Goal: Information Seeking & Learning: Learn about a topic

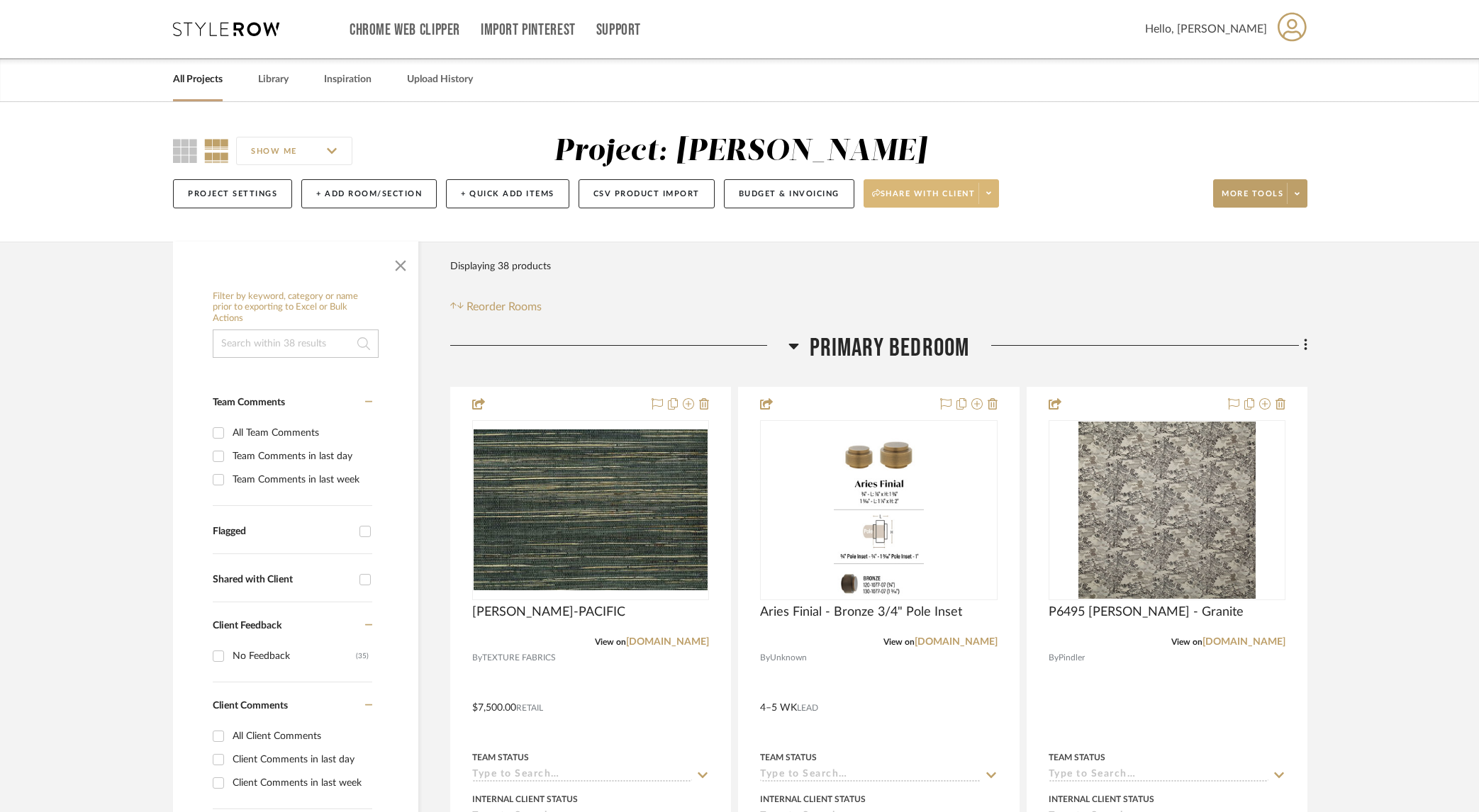
click at [988, 204] on button "Share with client" at bounding box center [931, 193] width 136 height 29
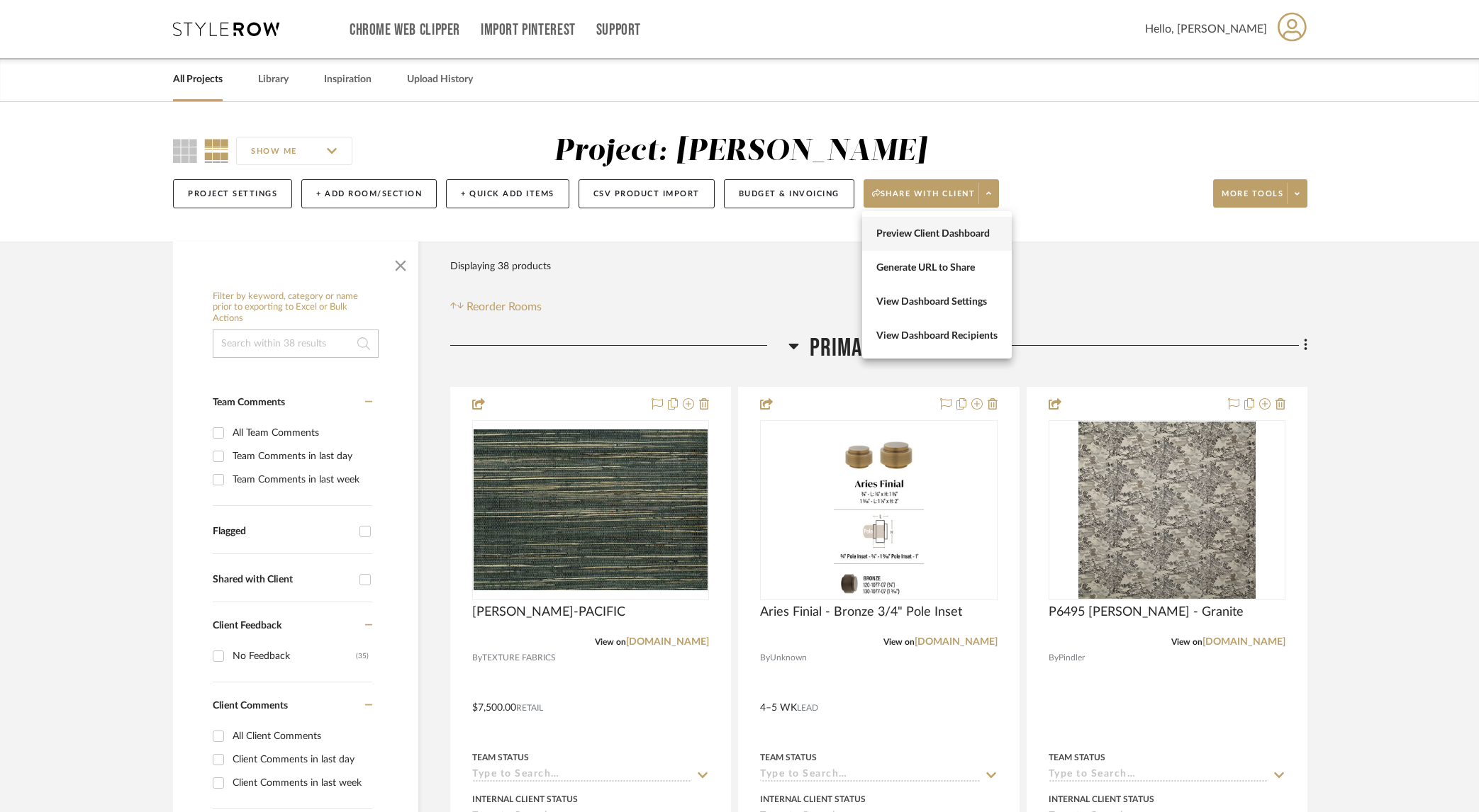
click at [957, 232] on span "Preview Client Dashboard" at bounding box center [936, 234] width 121 height 12
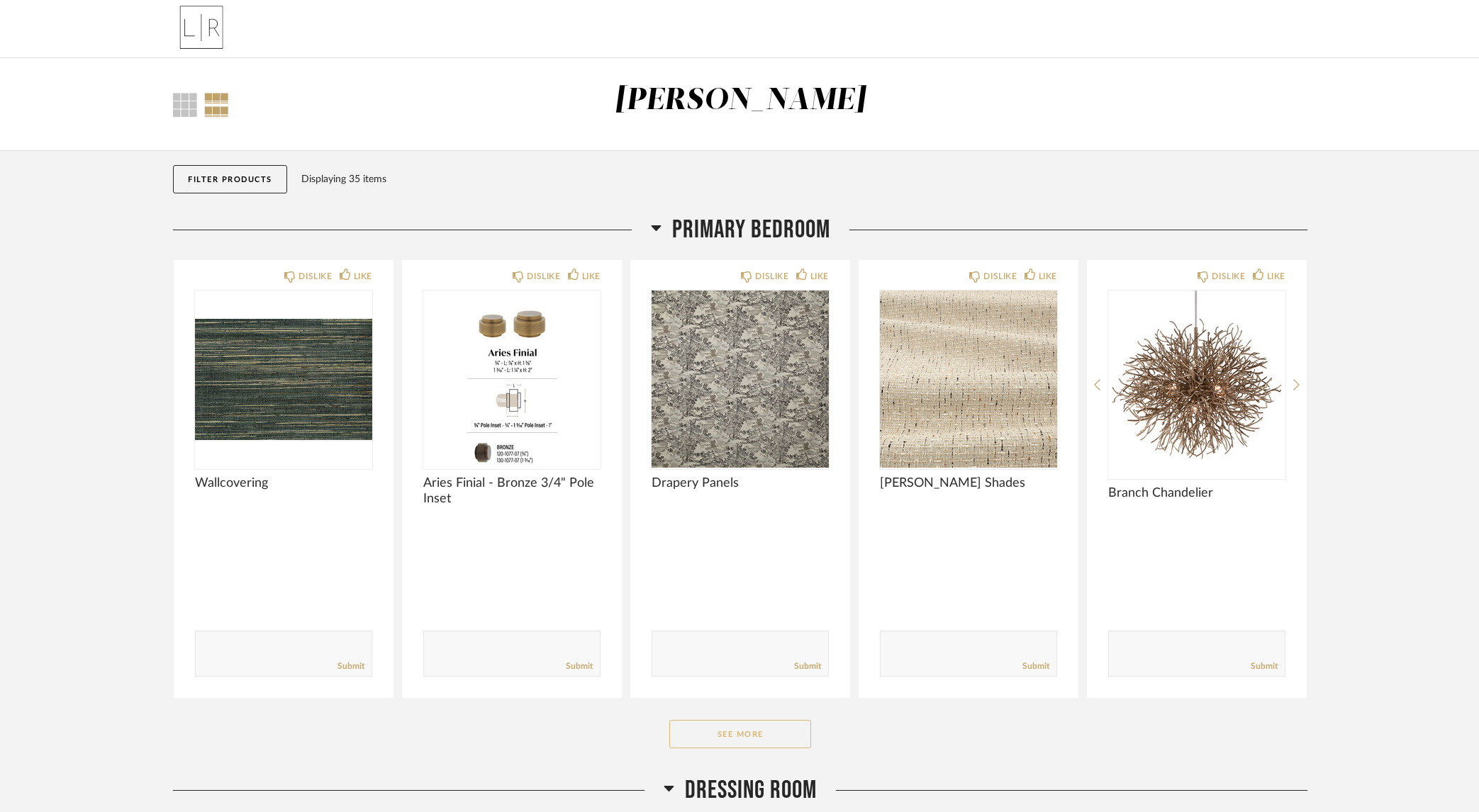
click at [760, 725] on button "See More" at bounding box center [740, 734] width 142 height 29
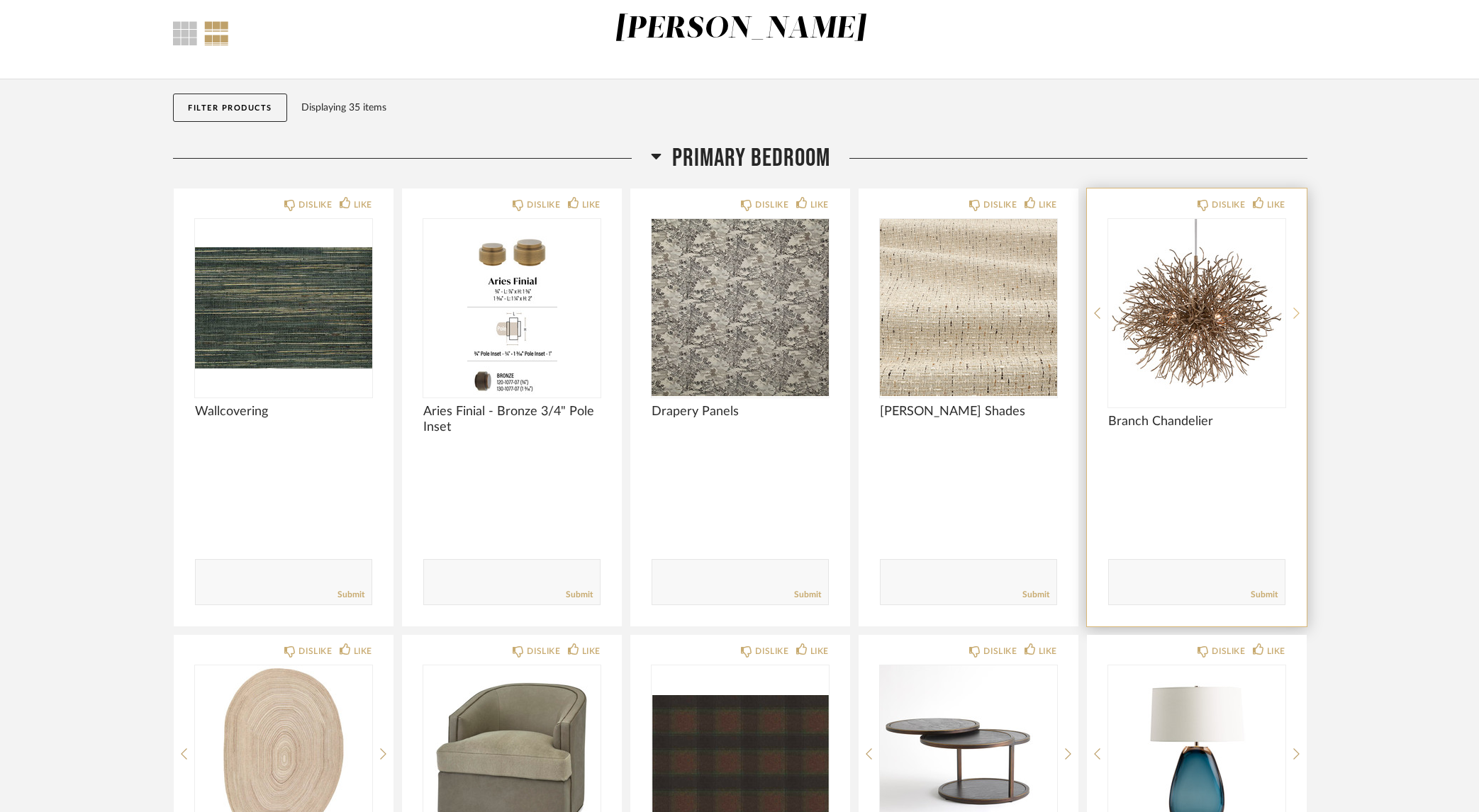
scroll to position [70, 0]
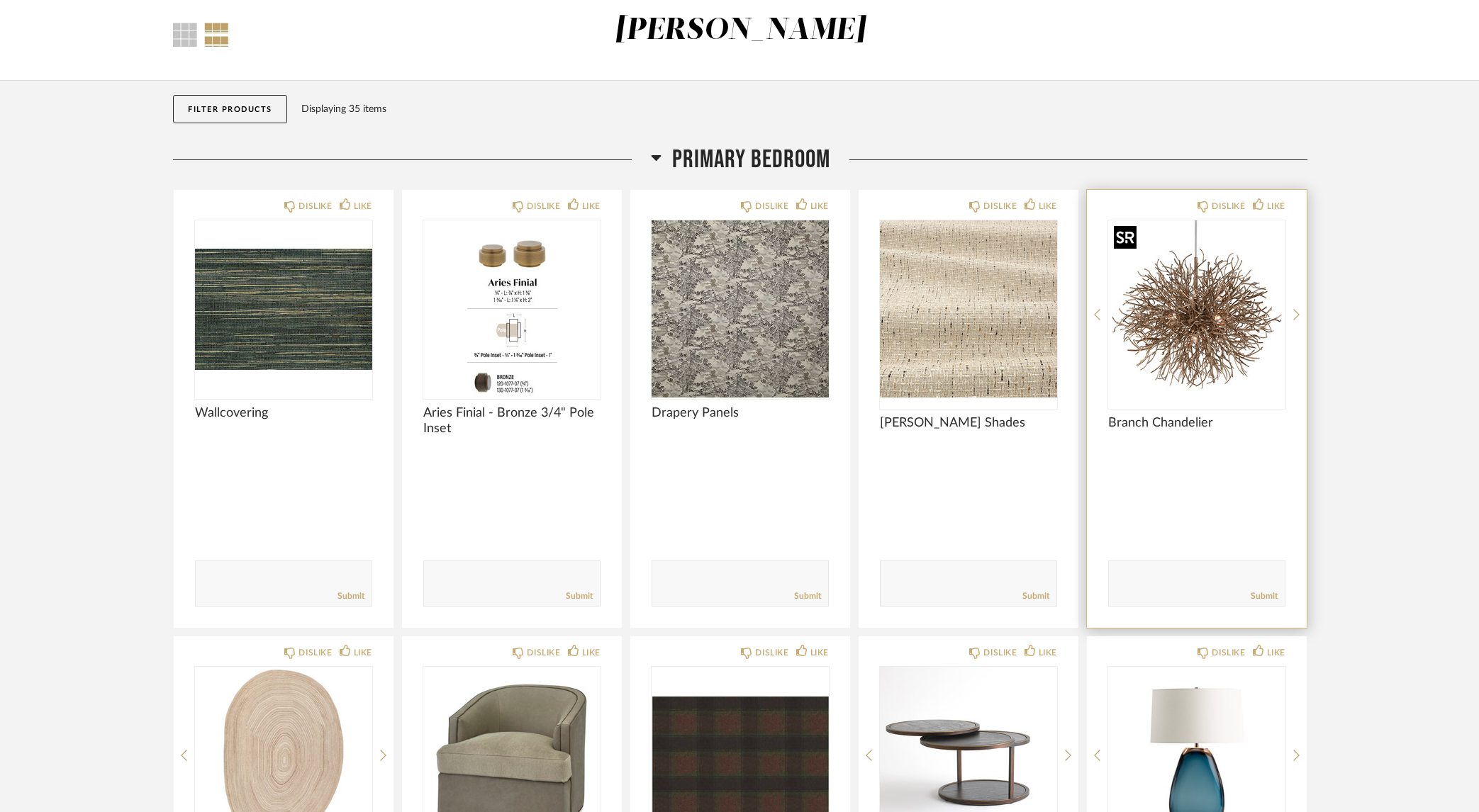
click at [1219, 330] on img "0" at bounding box center [1196, 309] width 177 height 177
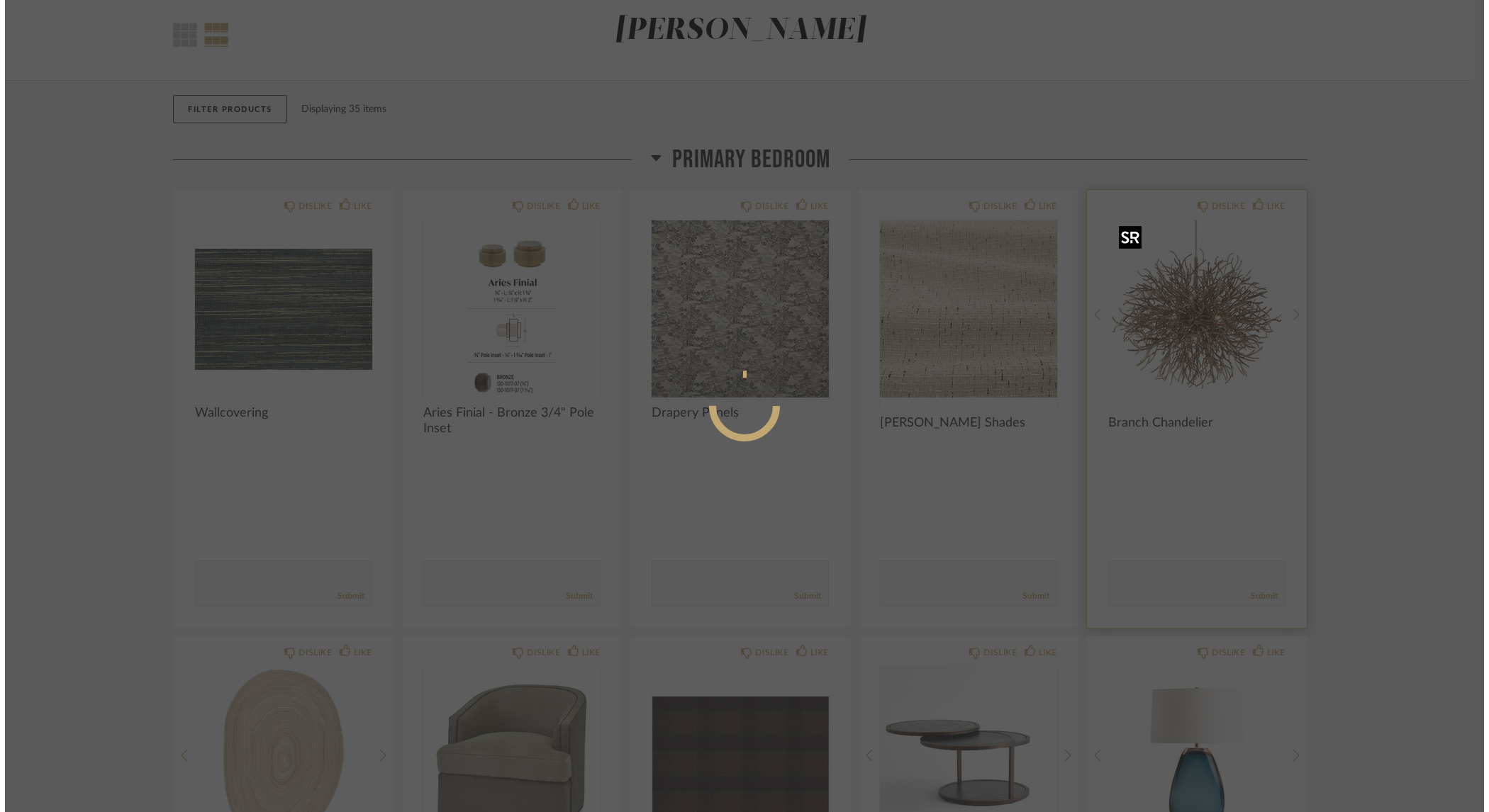
scroll to position [0, 0]
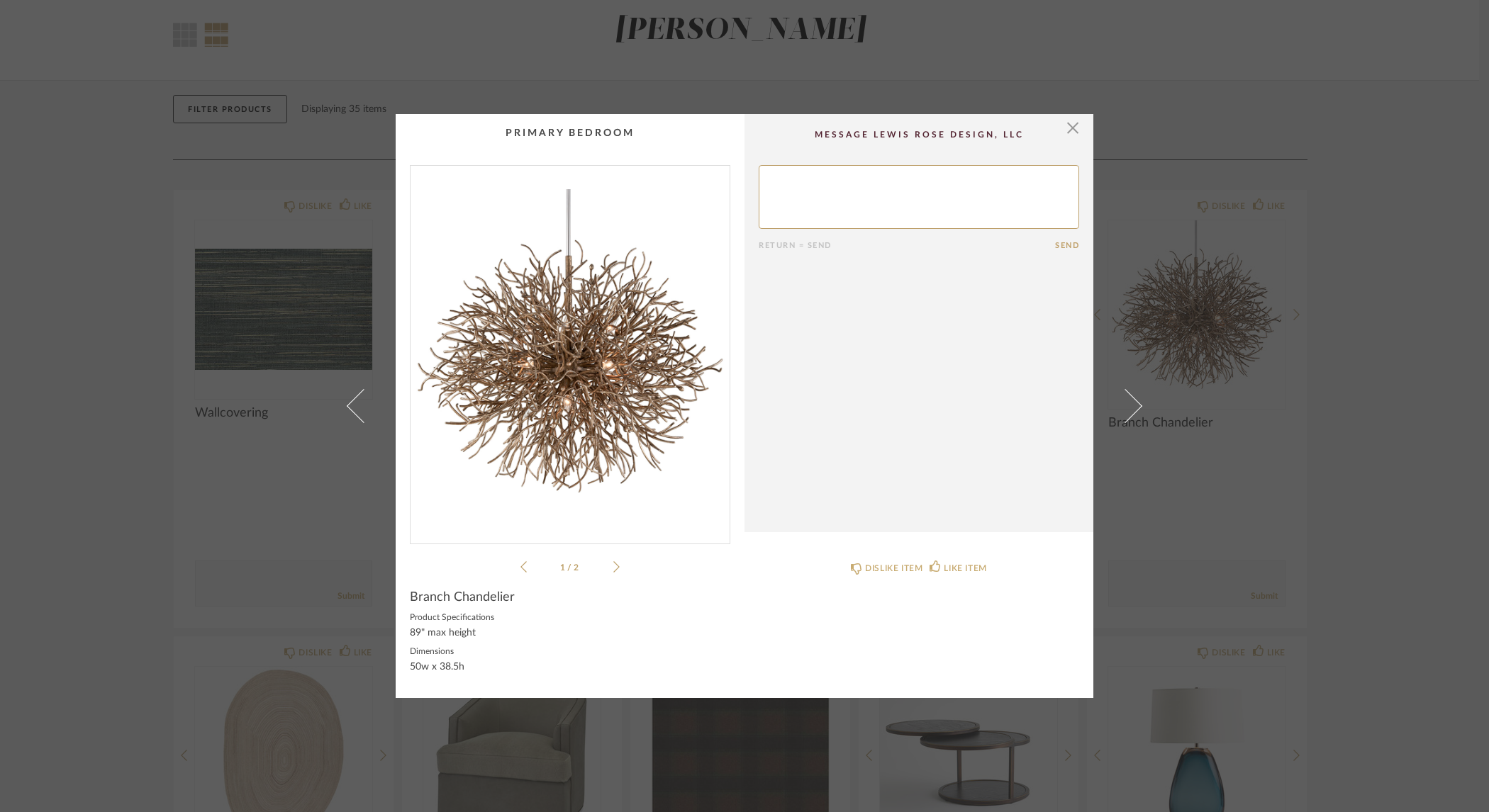
click at [885, 184] on textarea at bounding box center [919, 196] width 321 height 64
click at [1065, 127] on span "button" at bounding box center [1073, 129] width 29 height 29
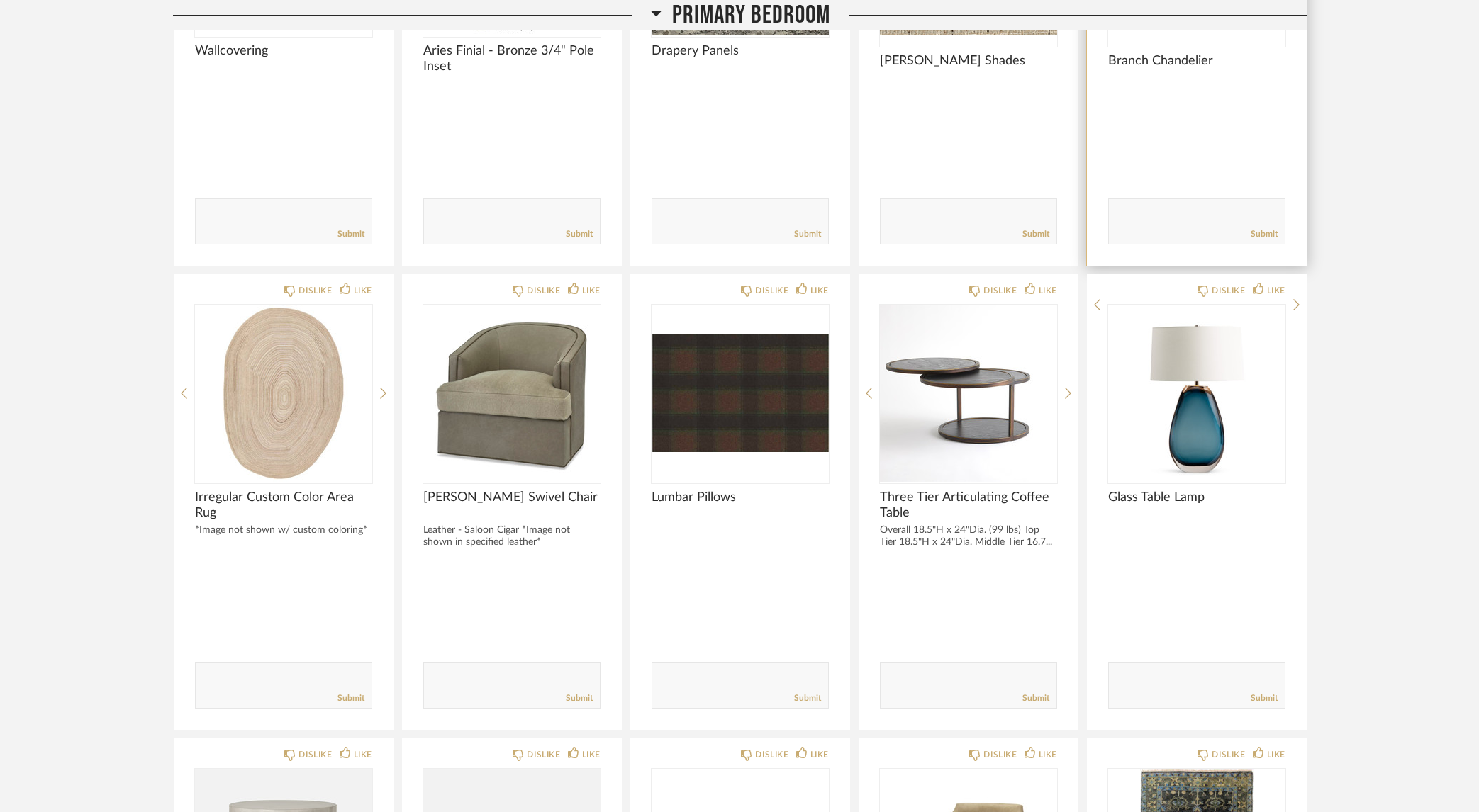
scroll to position [433, 0]
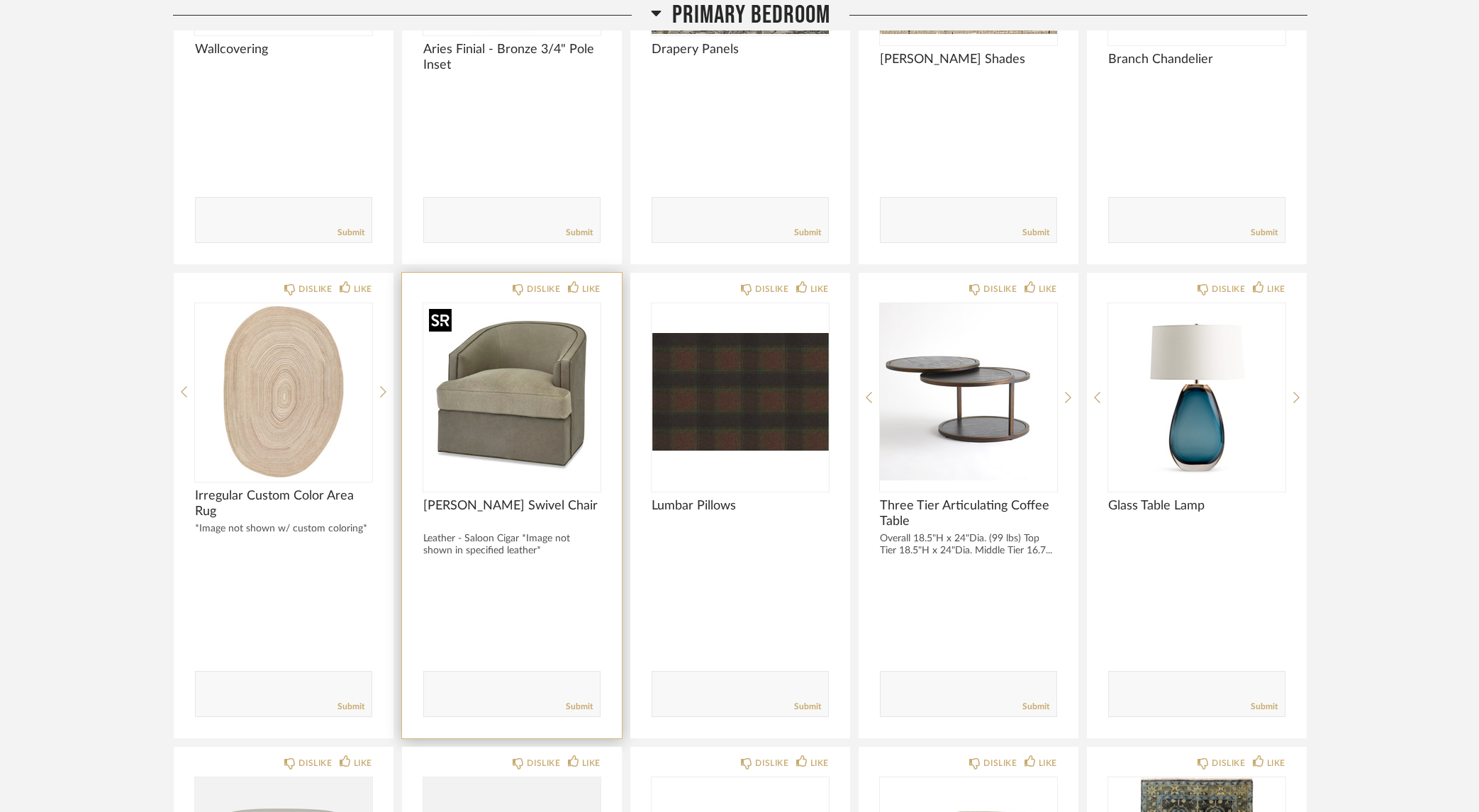
click at [0, 0] on img at bounding box center [0, 0] width 0 height 0
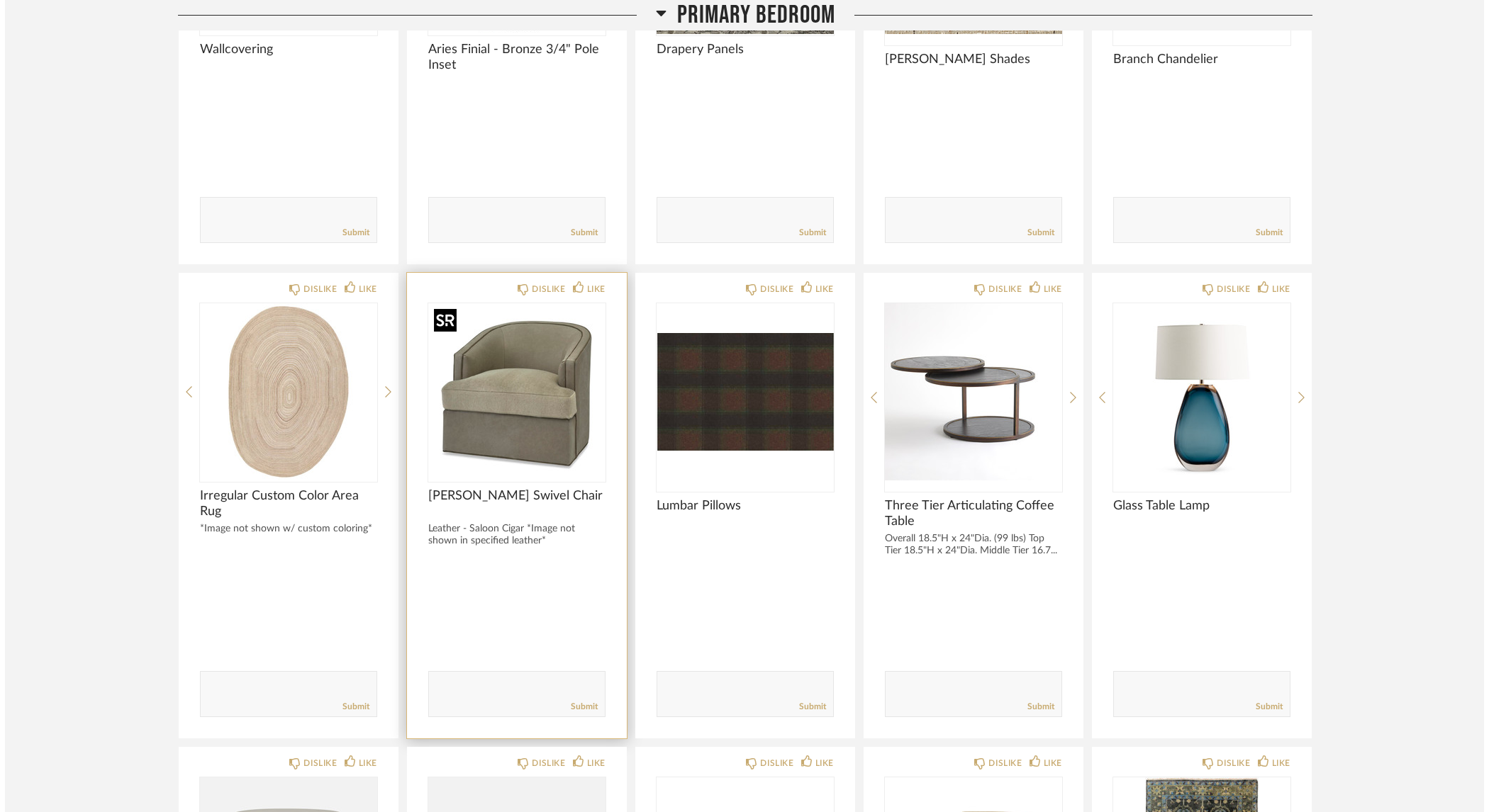
scroll to position [0, 0]
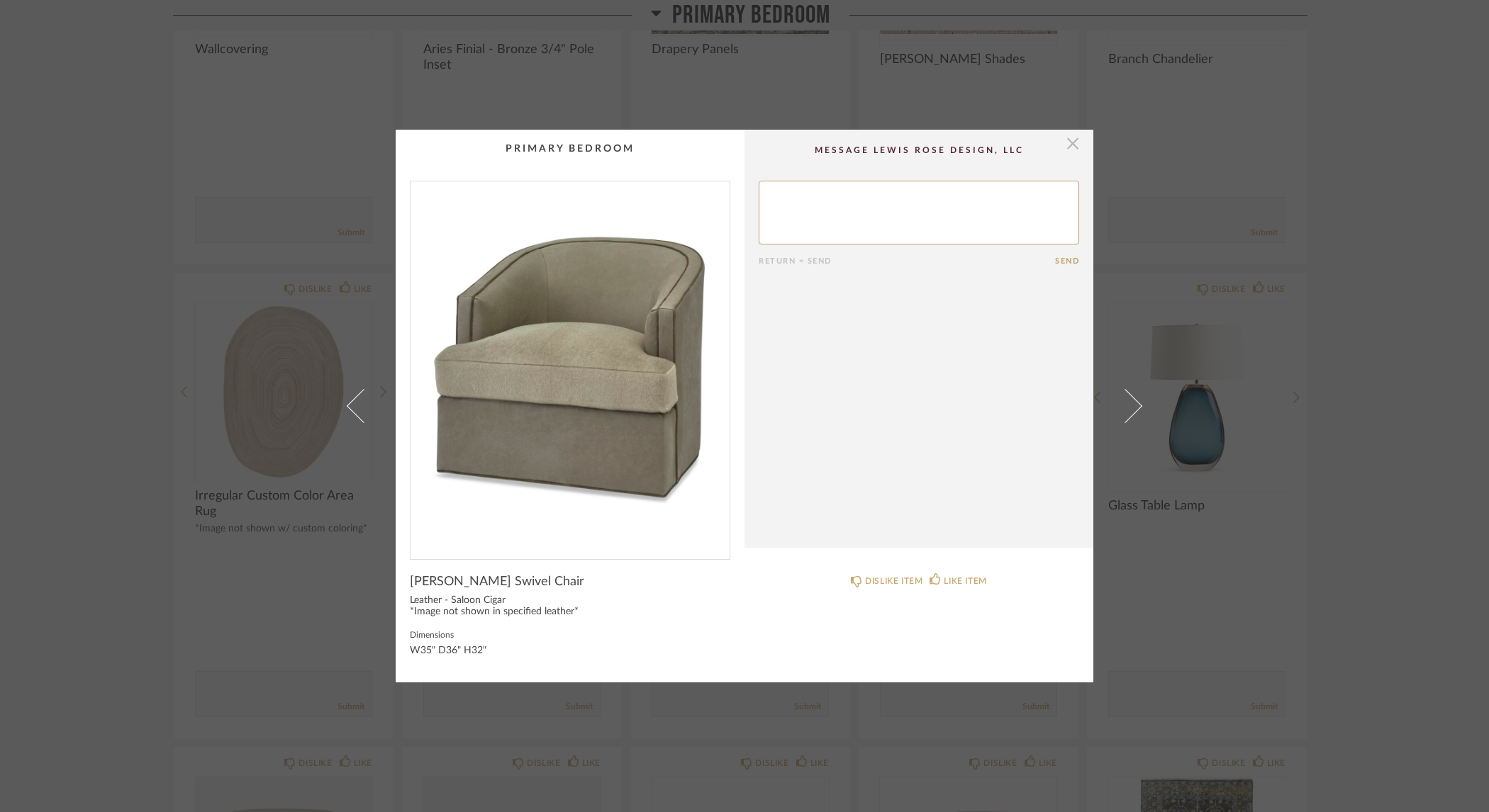
click at [1073, 147] on span "button" at bounding box center [1073, 144] width 29 height 29
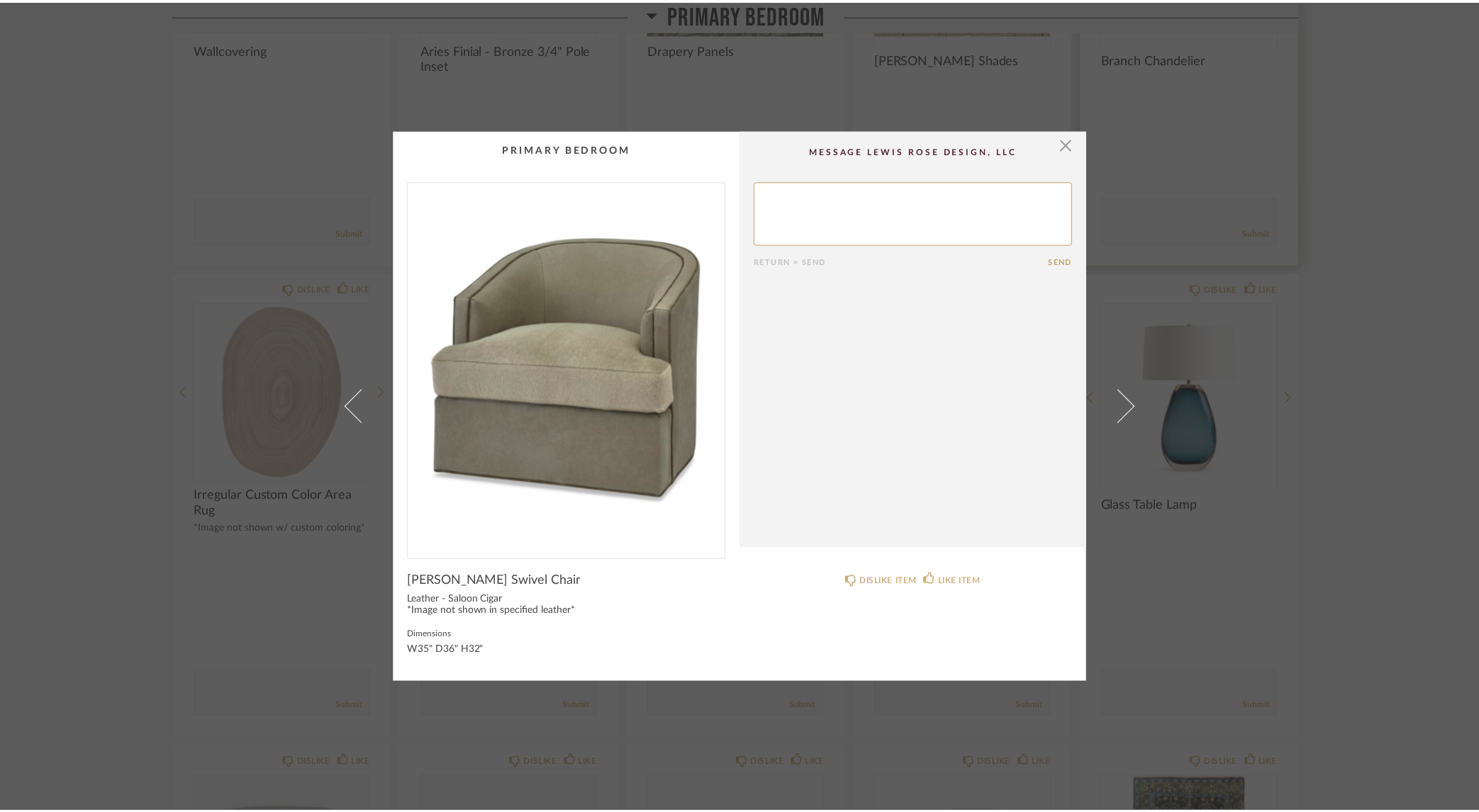
scroll to position [433, 0]
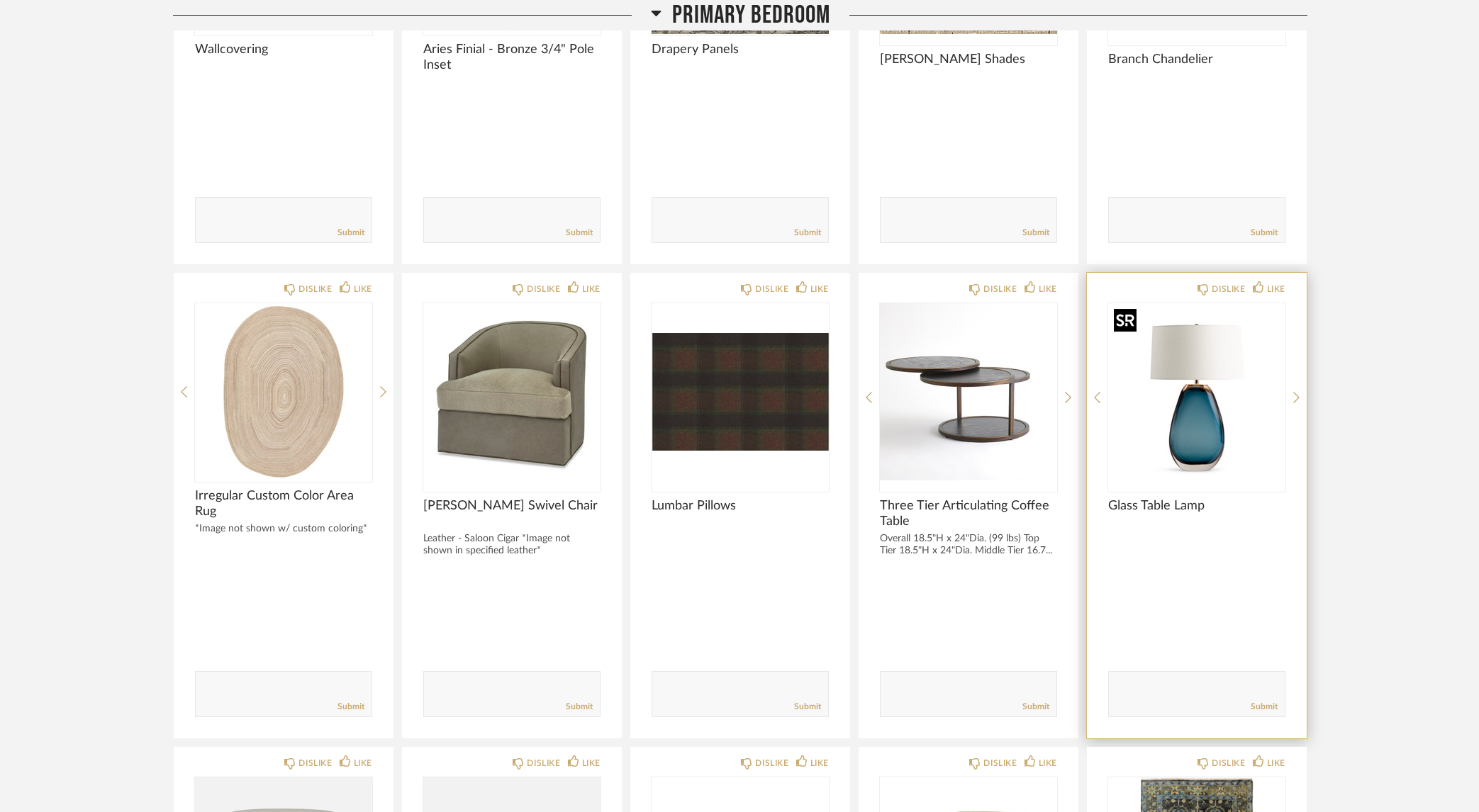
click at [1198, 394] on img "0" at bounding box center [1196, 391] width 177 height 177
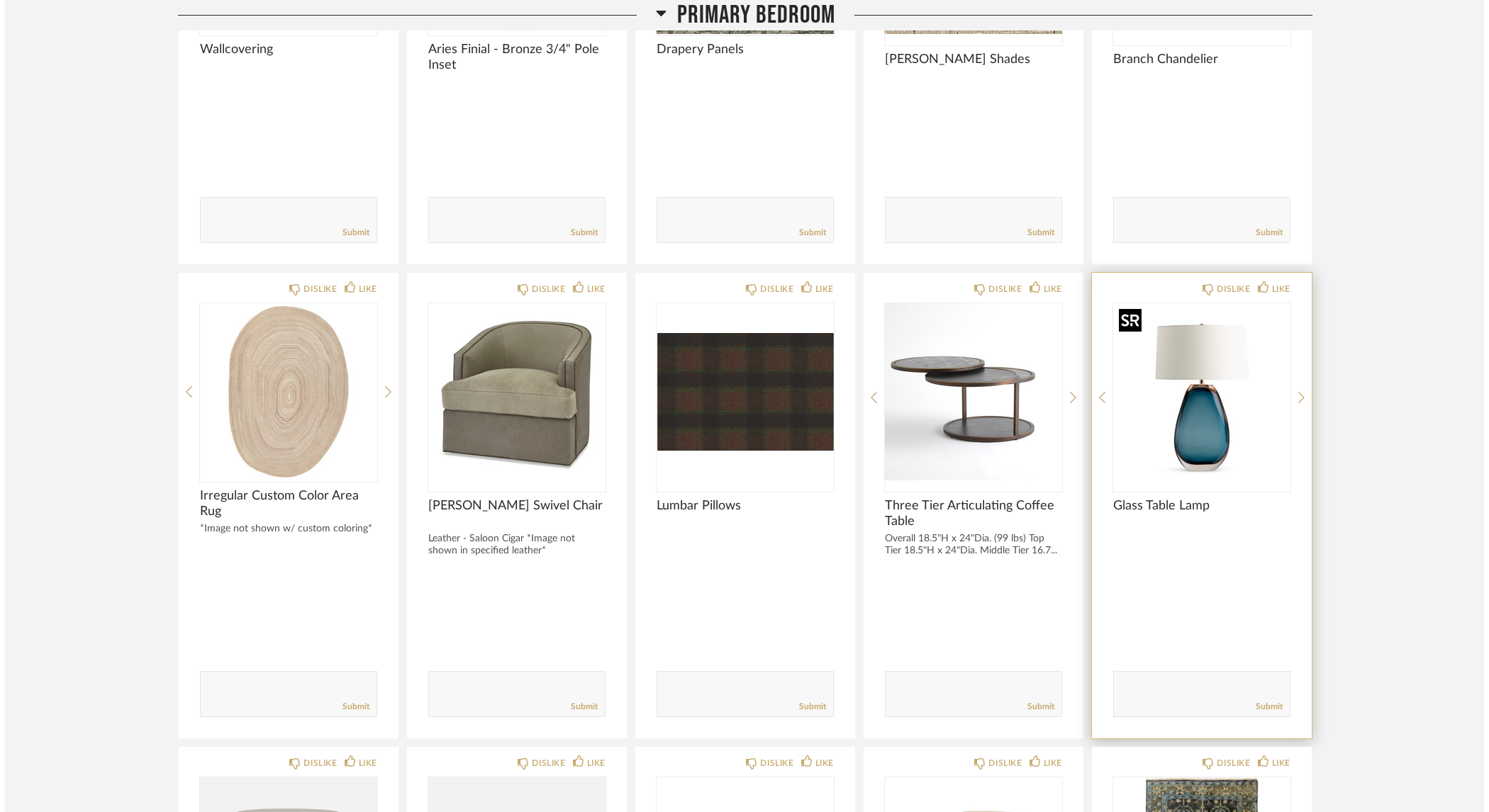
scroll to position [0, 0]
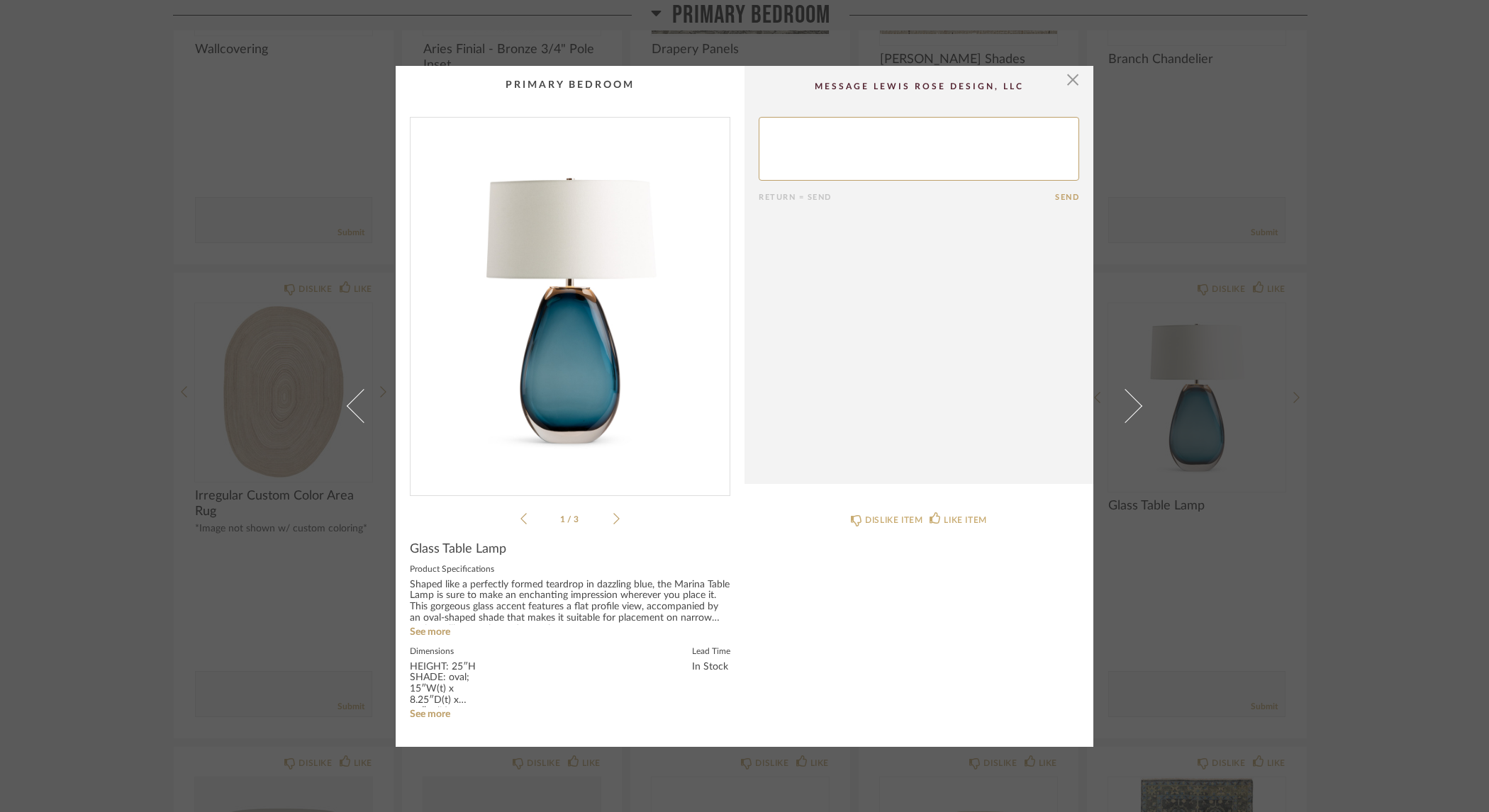
click at [614, 519] on icon at bounding box center [617, 519] width 6 height 11
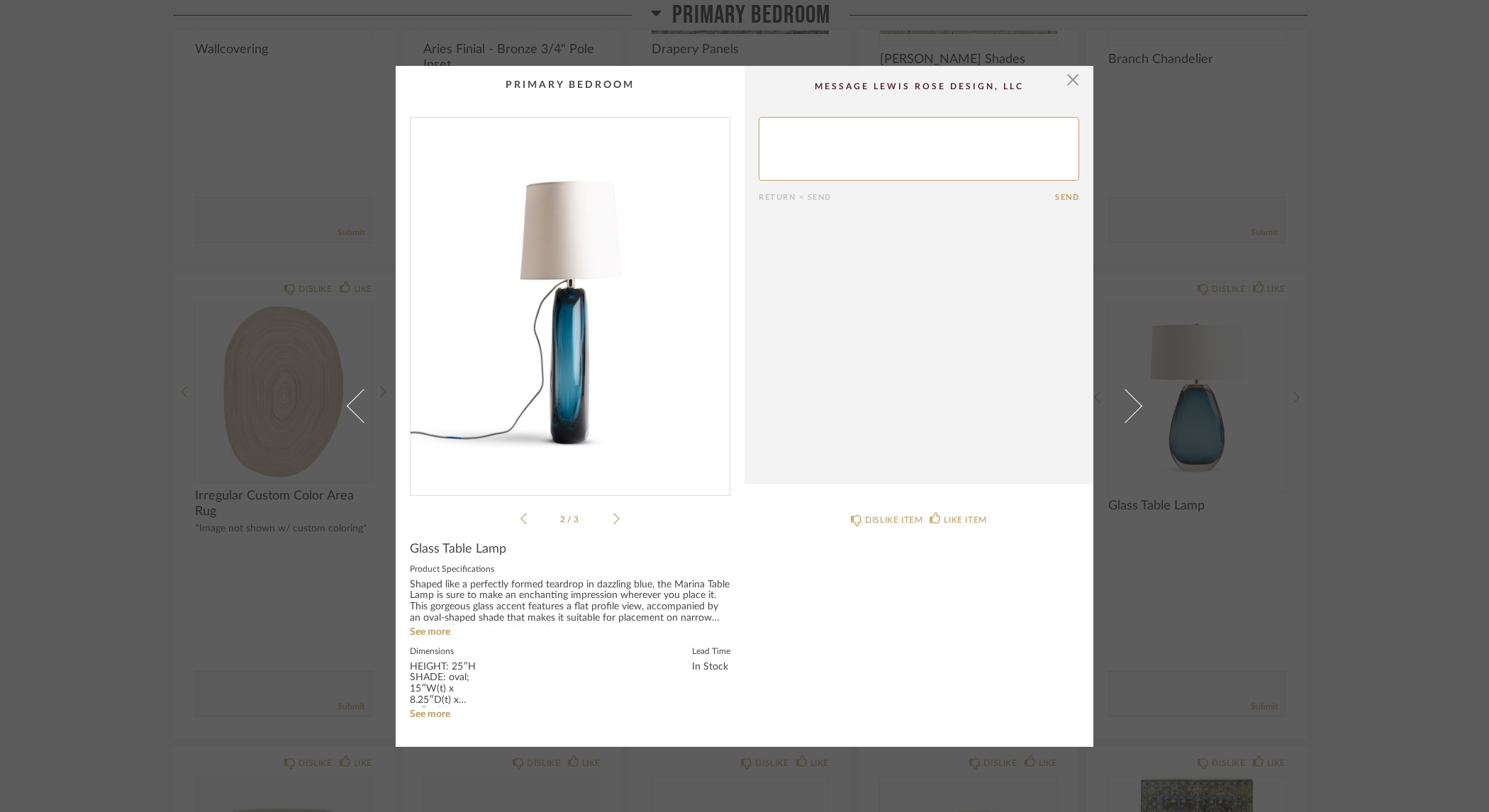
click at [614, 519] on icon at bounding box center [617, 519] width 6 height 11
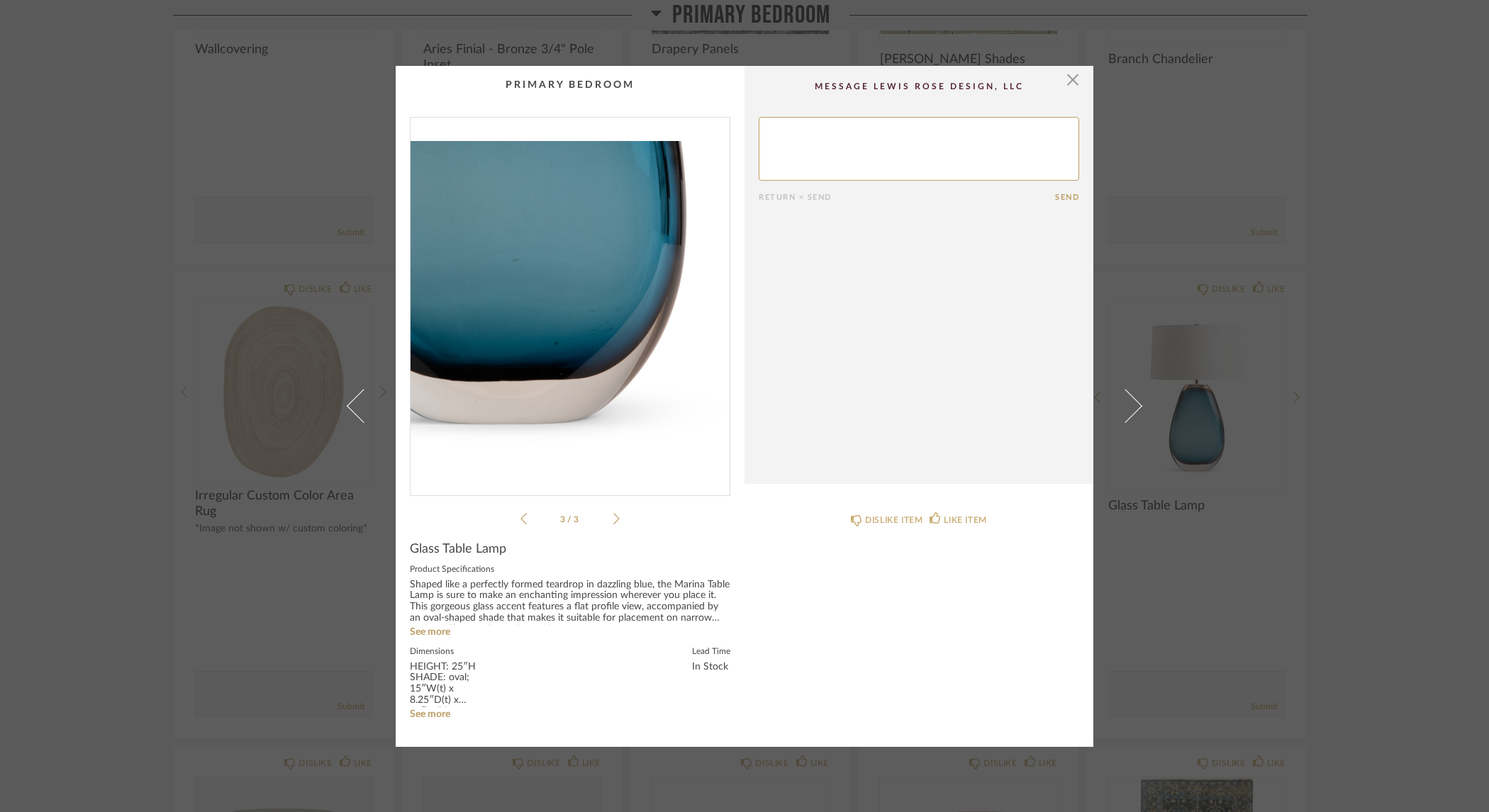
click at [520, 519] on icon at bounding box center [523, 519] width 6 height 13
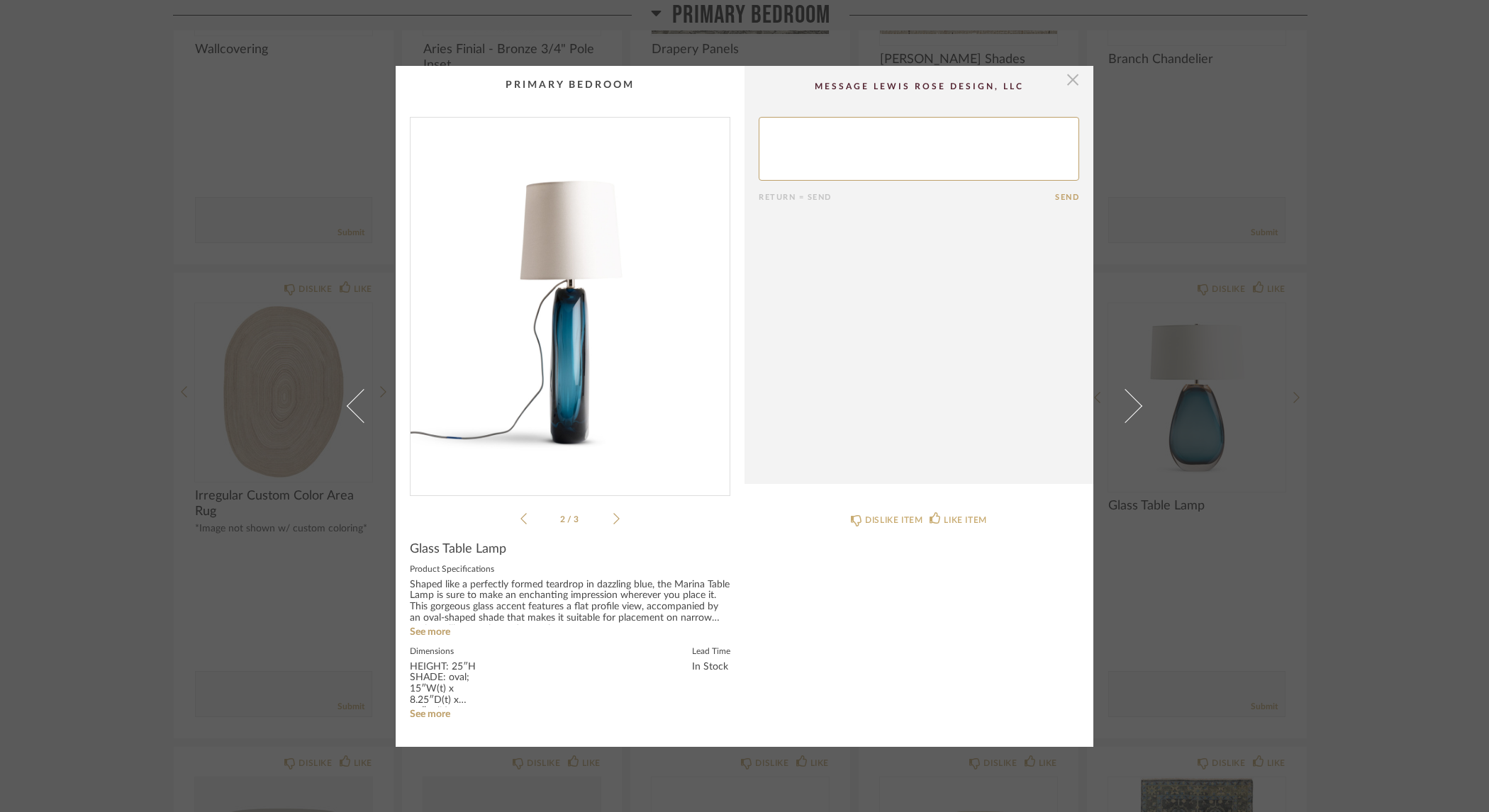
click at [1071, 79] on span "button" at bounding box center [1073, 81] width 29 height 29
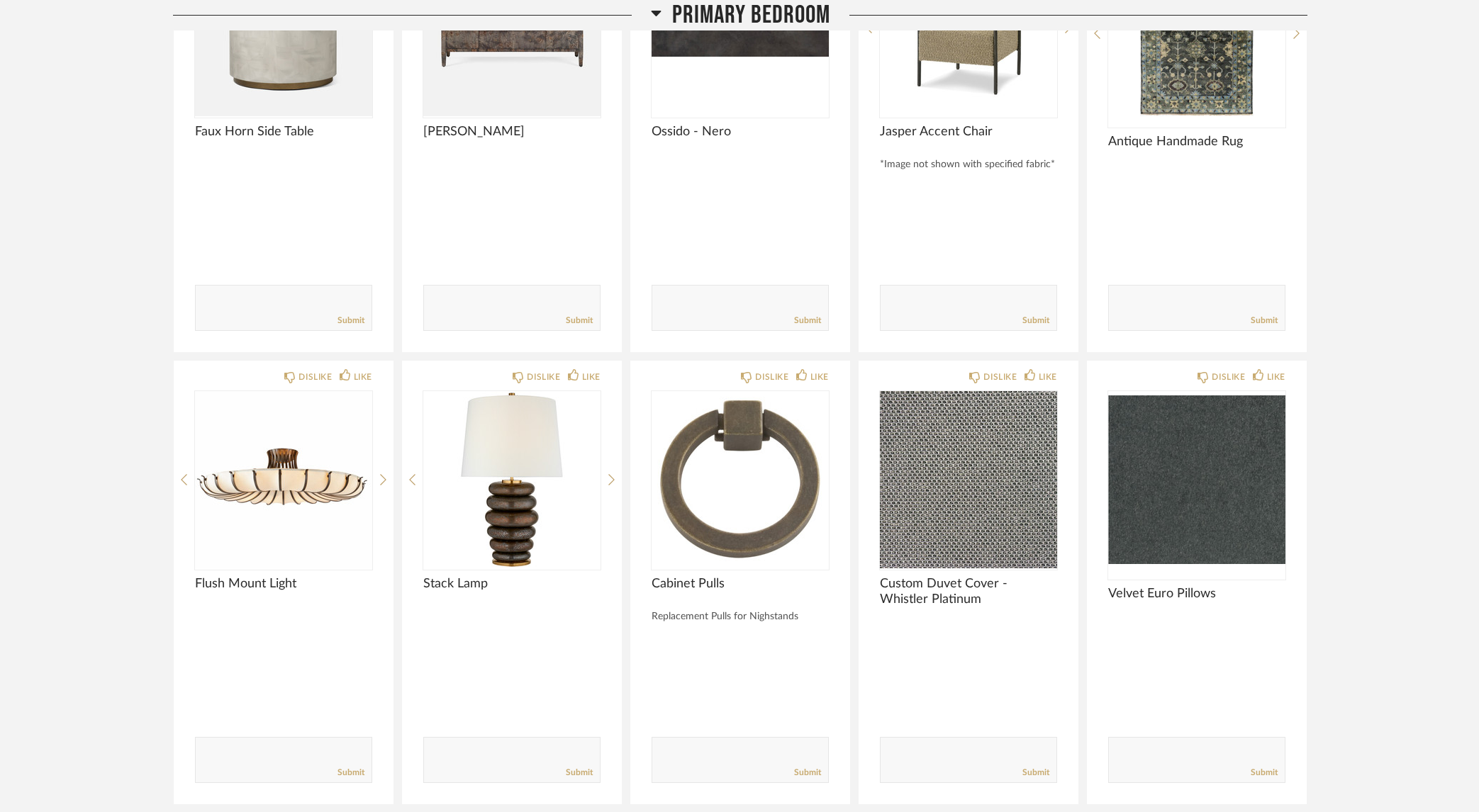
scroll to position [1363, 0]
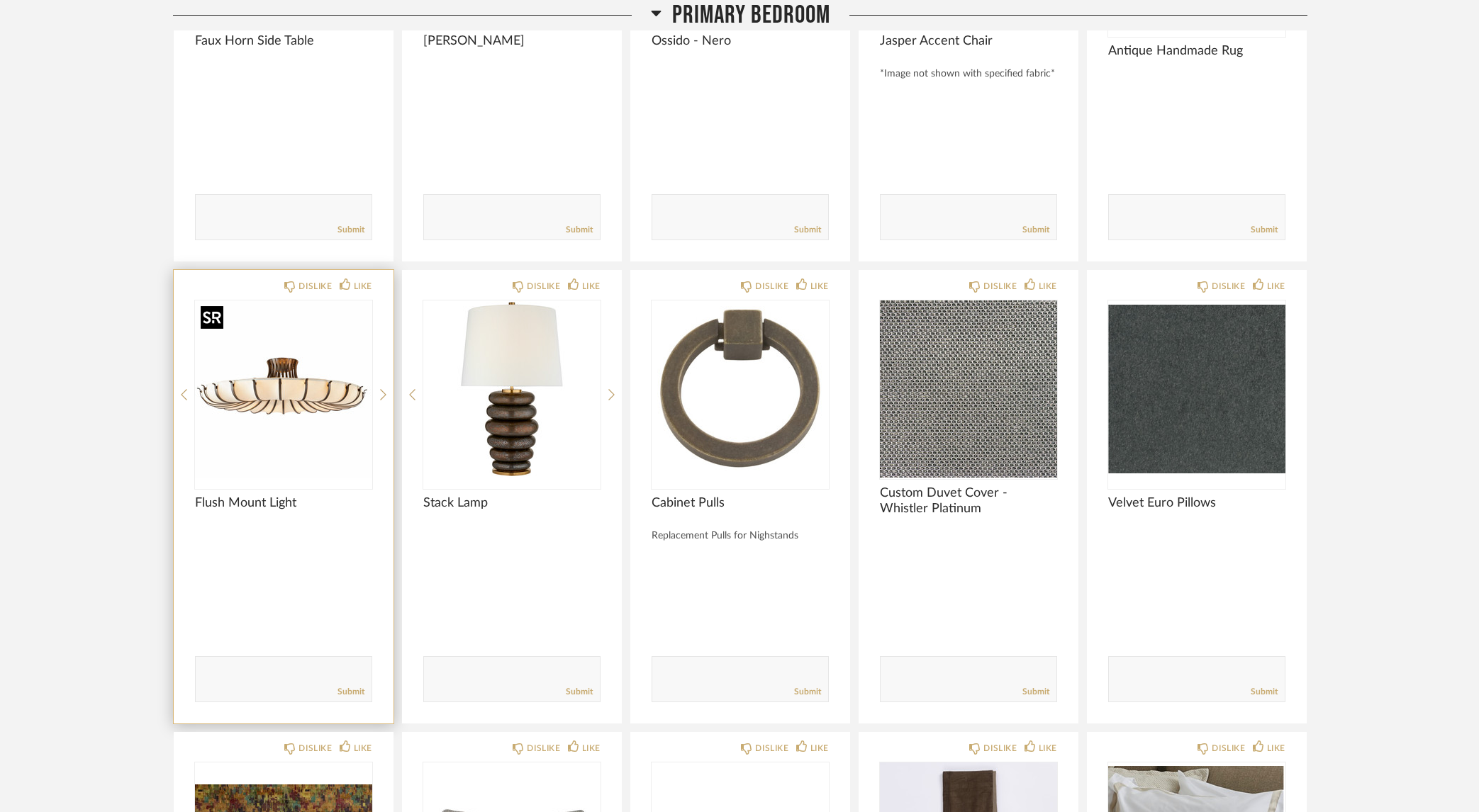
click at [0, 0] on img at bounding box center [0, 0] width 0 height 0
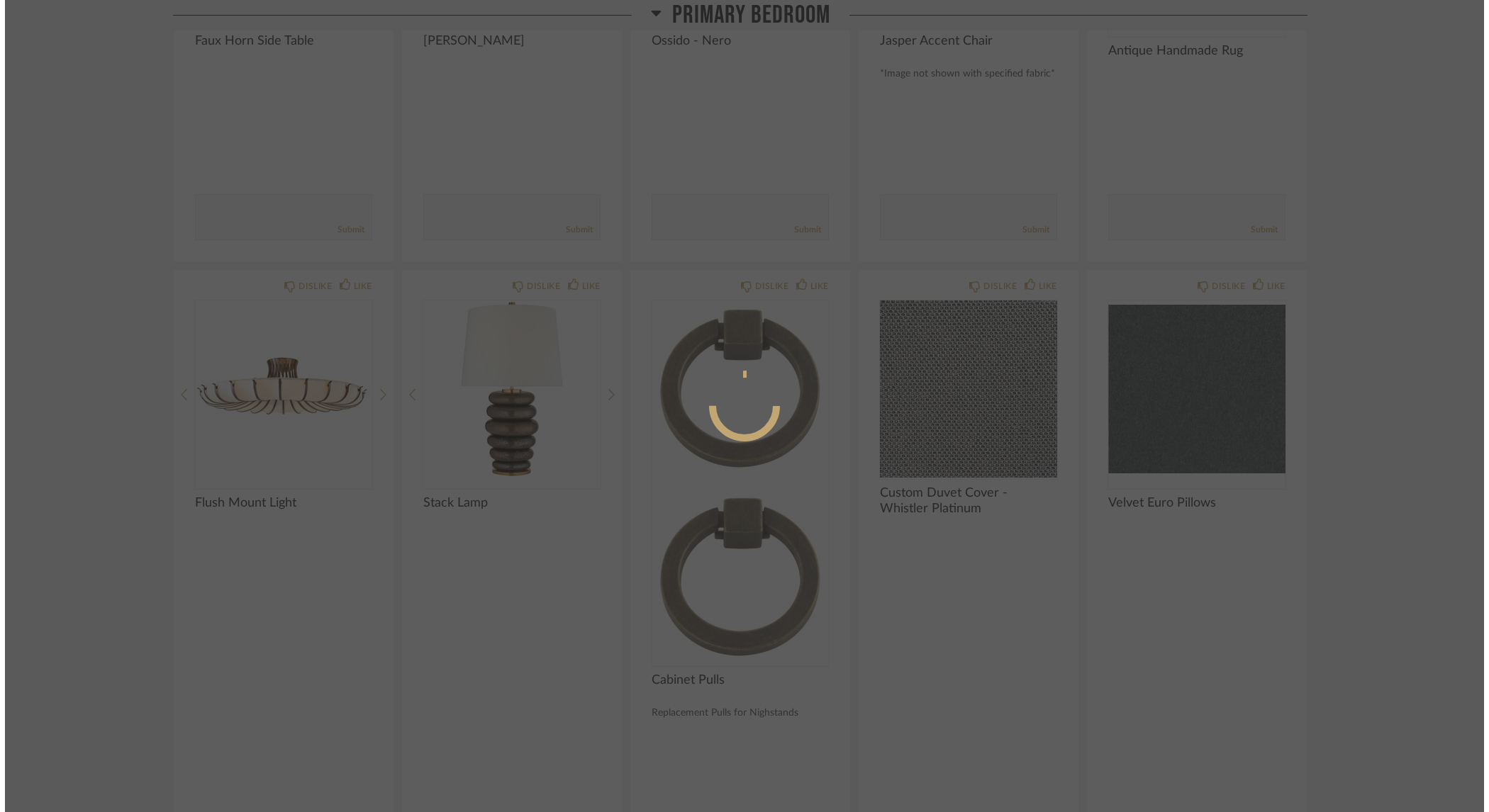
scroll to position [0, 0]
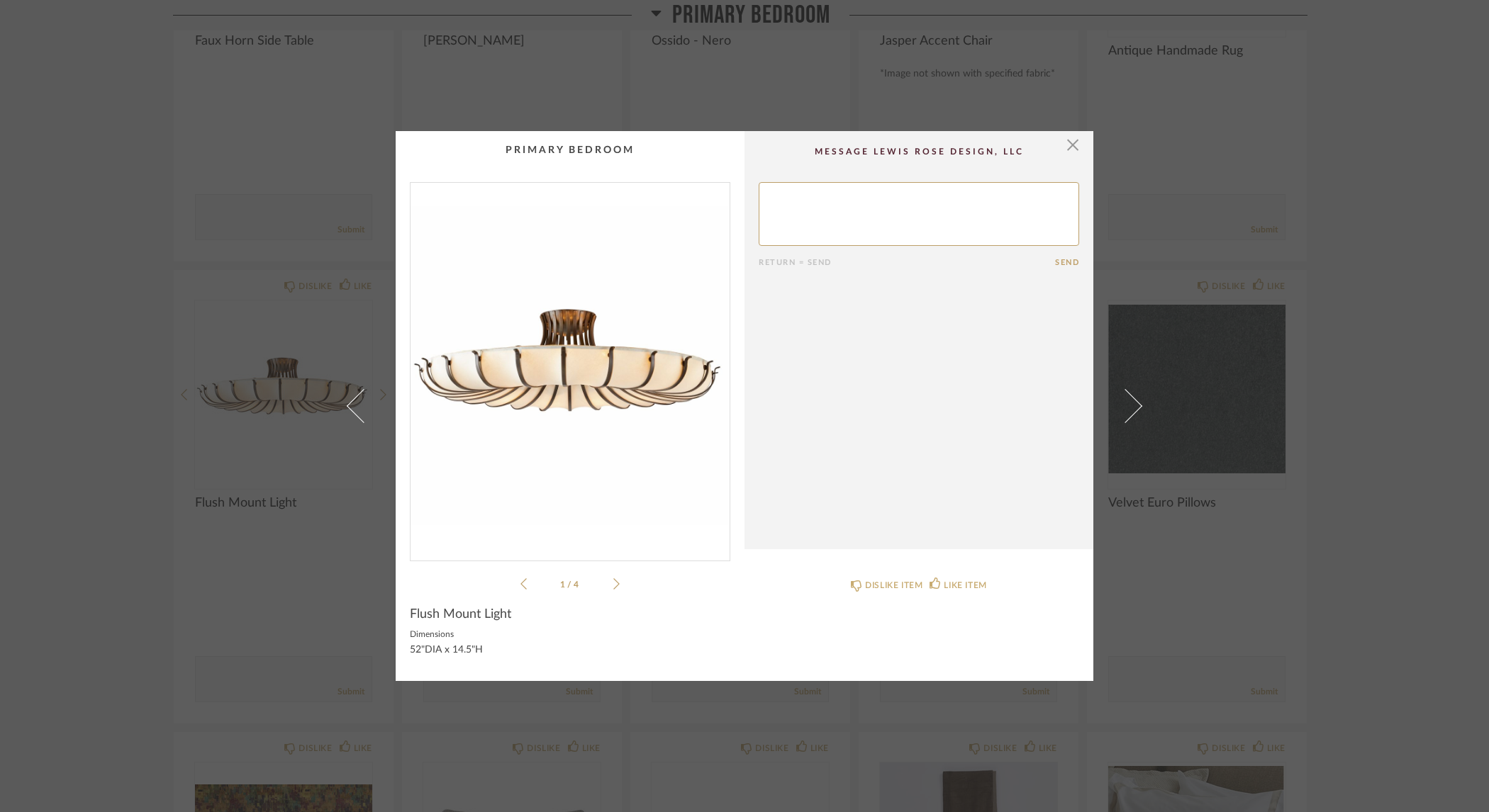
click at [615, 582] on div "1 / 4" at bounding box center [570, 387] width 321 height 410
click at [614, 584] on icon at bounding box center [617, 584] width 6 height 13
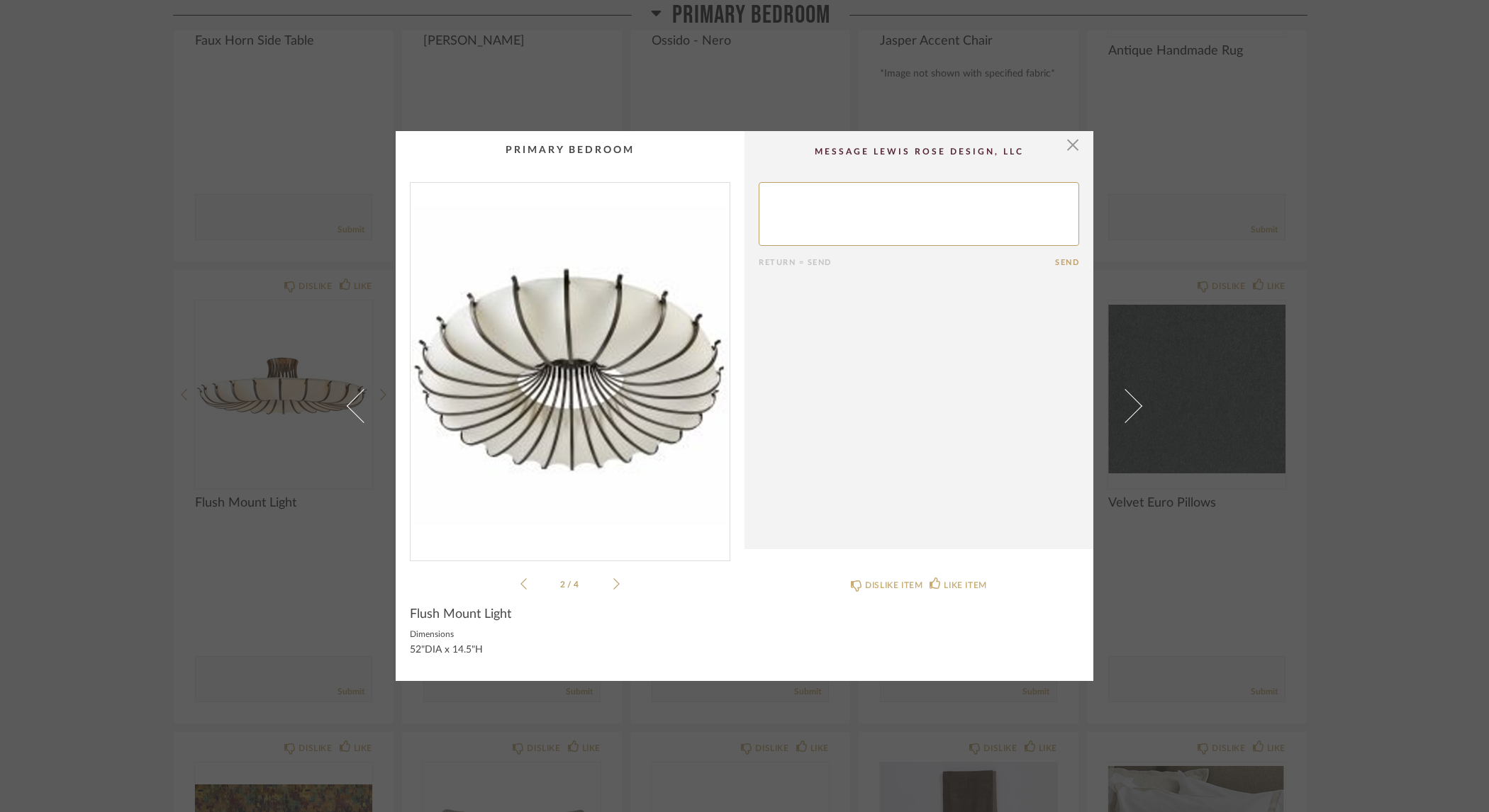
click at [614, 584] on icon at bounding box center [617, 584] width 6 height 13
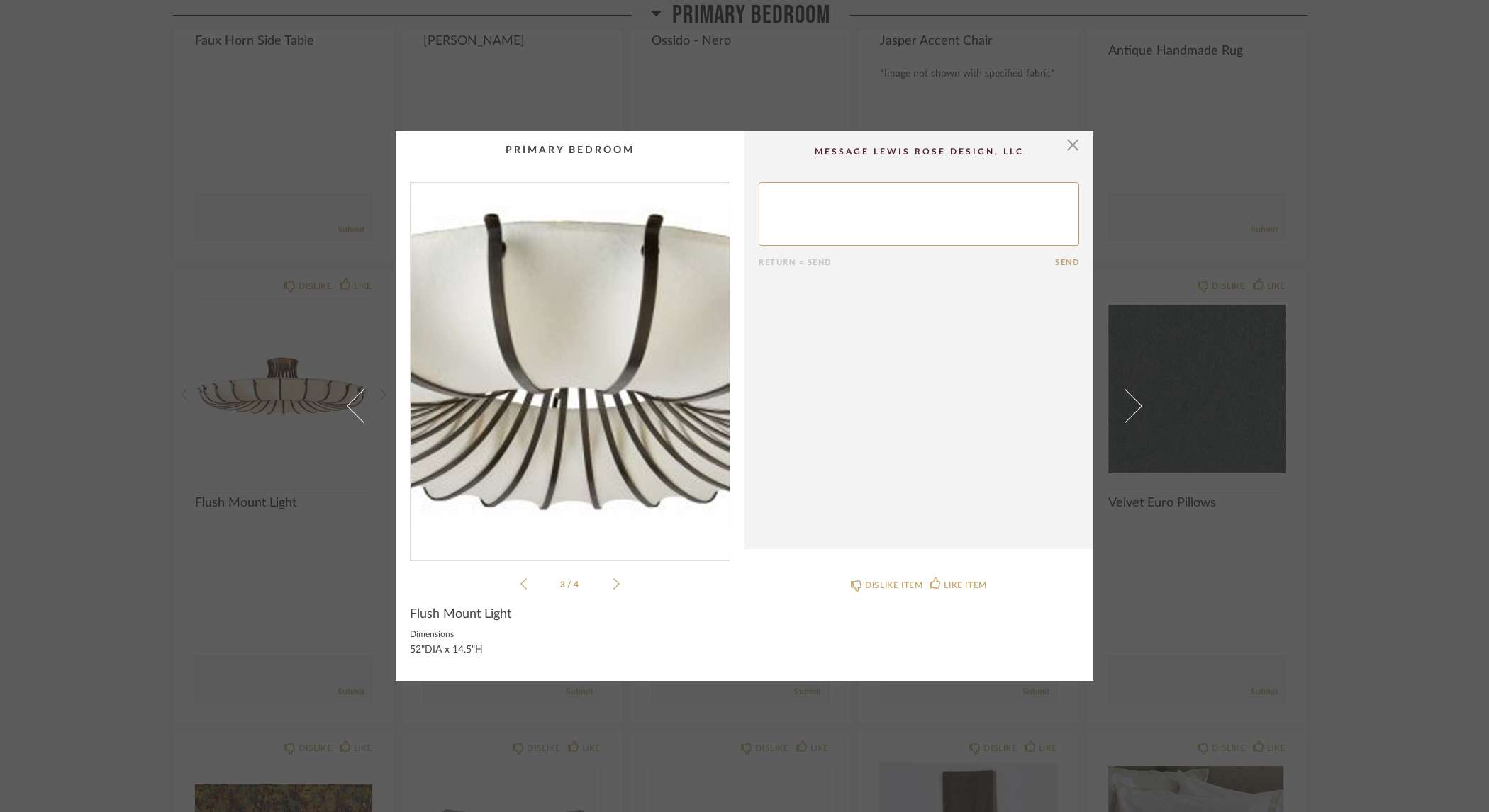
click at [614, 584] on icon at bounding box center [617, 584] width 6 height 13
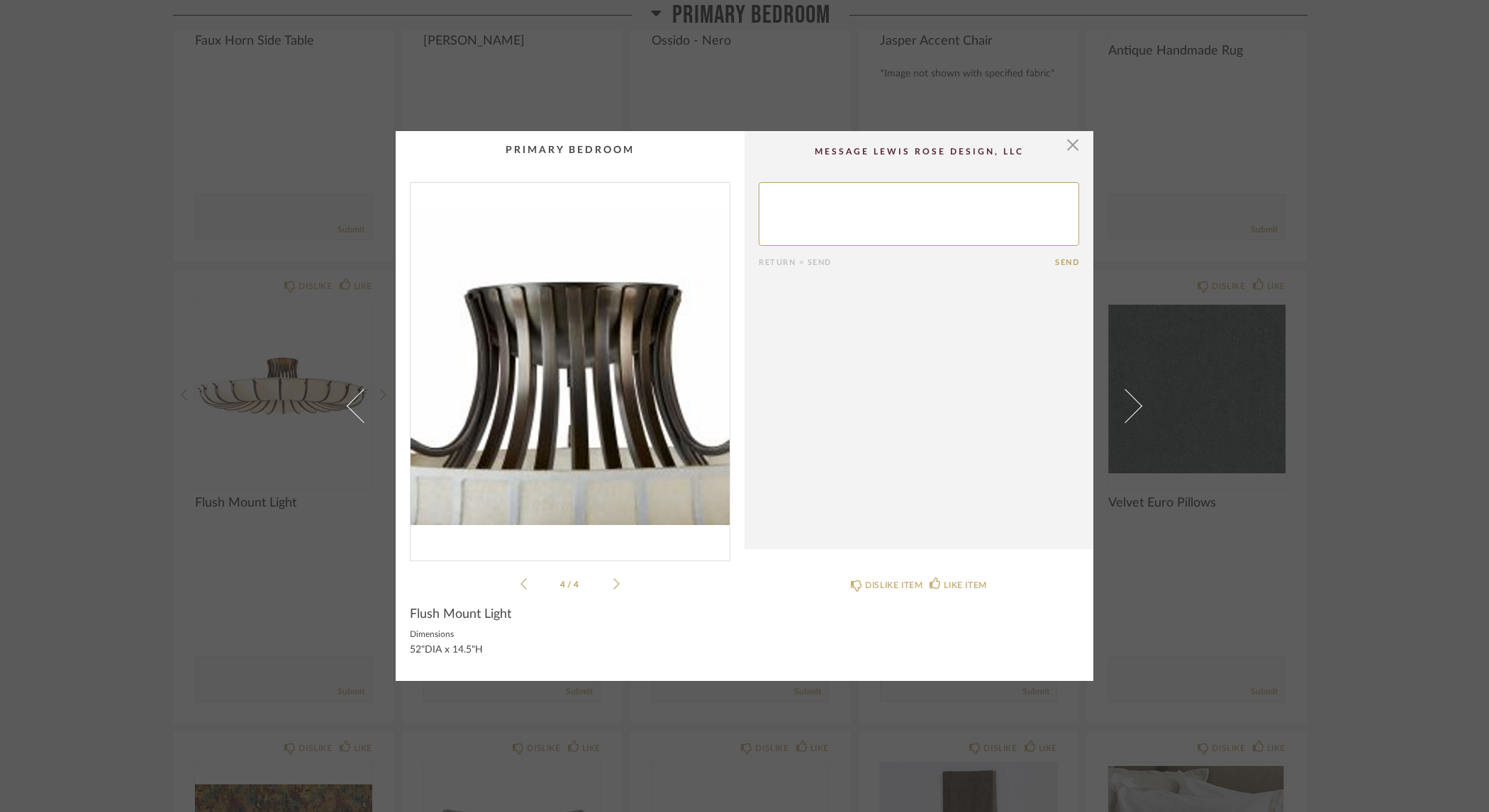
click at [614, 584] on icon at bounding box center [617, 584] width 6 height 13
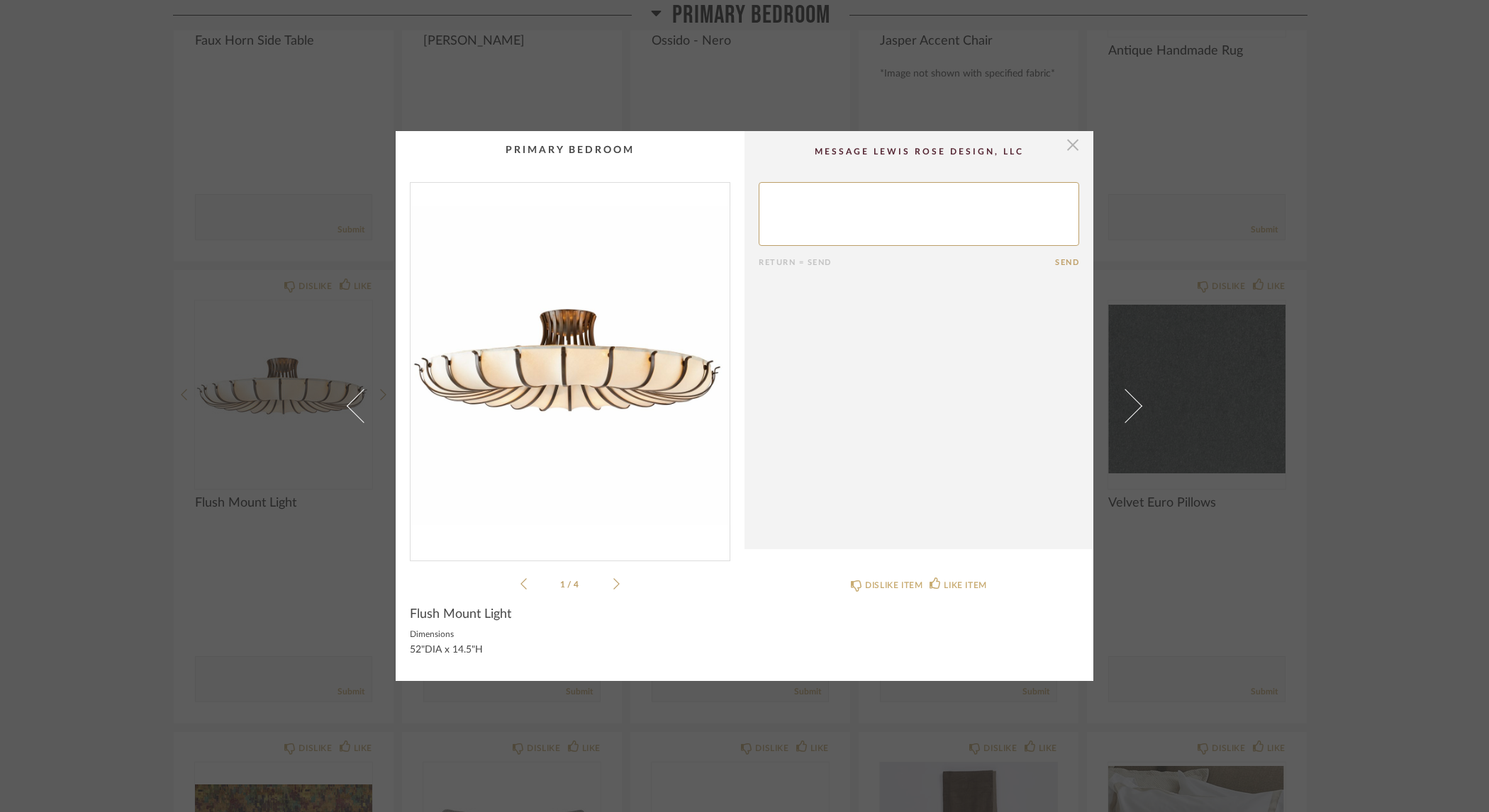
click at [1061, 146] on span "button" at bounding box center [1073, 145] width 29 height 29
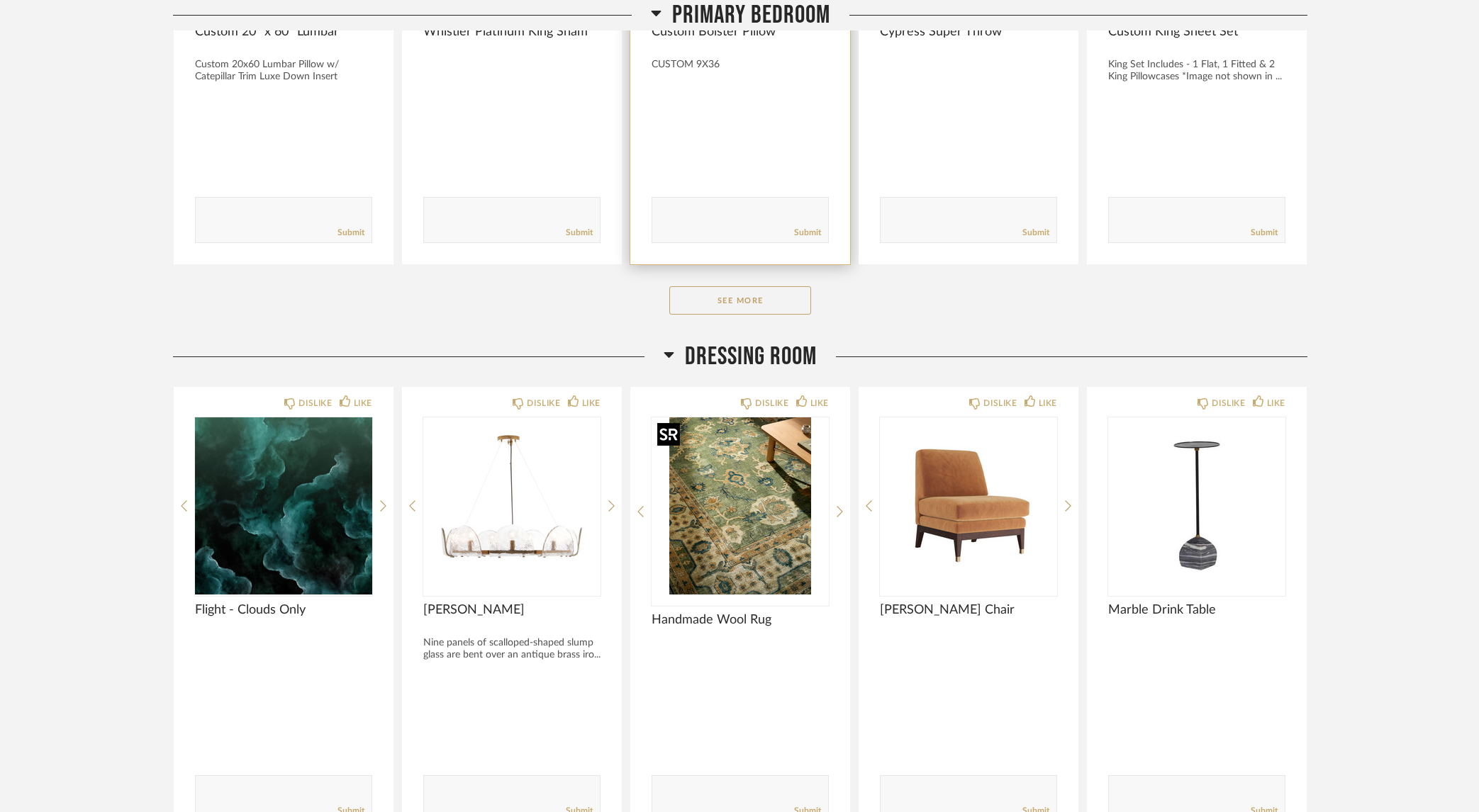
scroll to position [2133, 0]
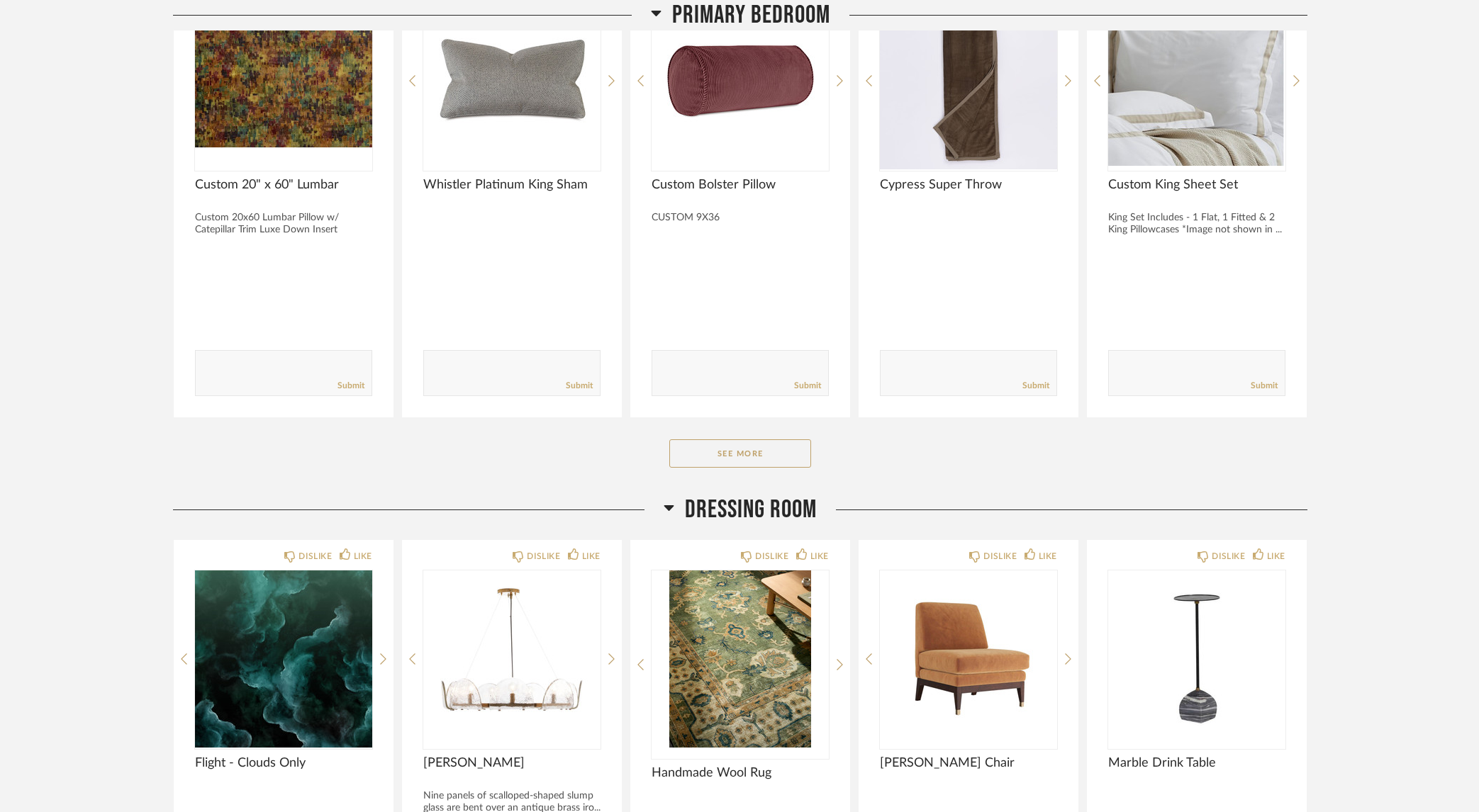
click at [668, 507] on icon at bounding box center [669, 509] width 10 height 6
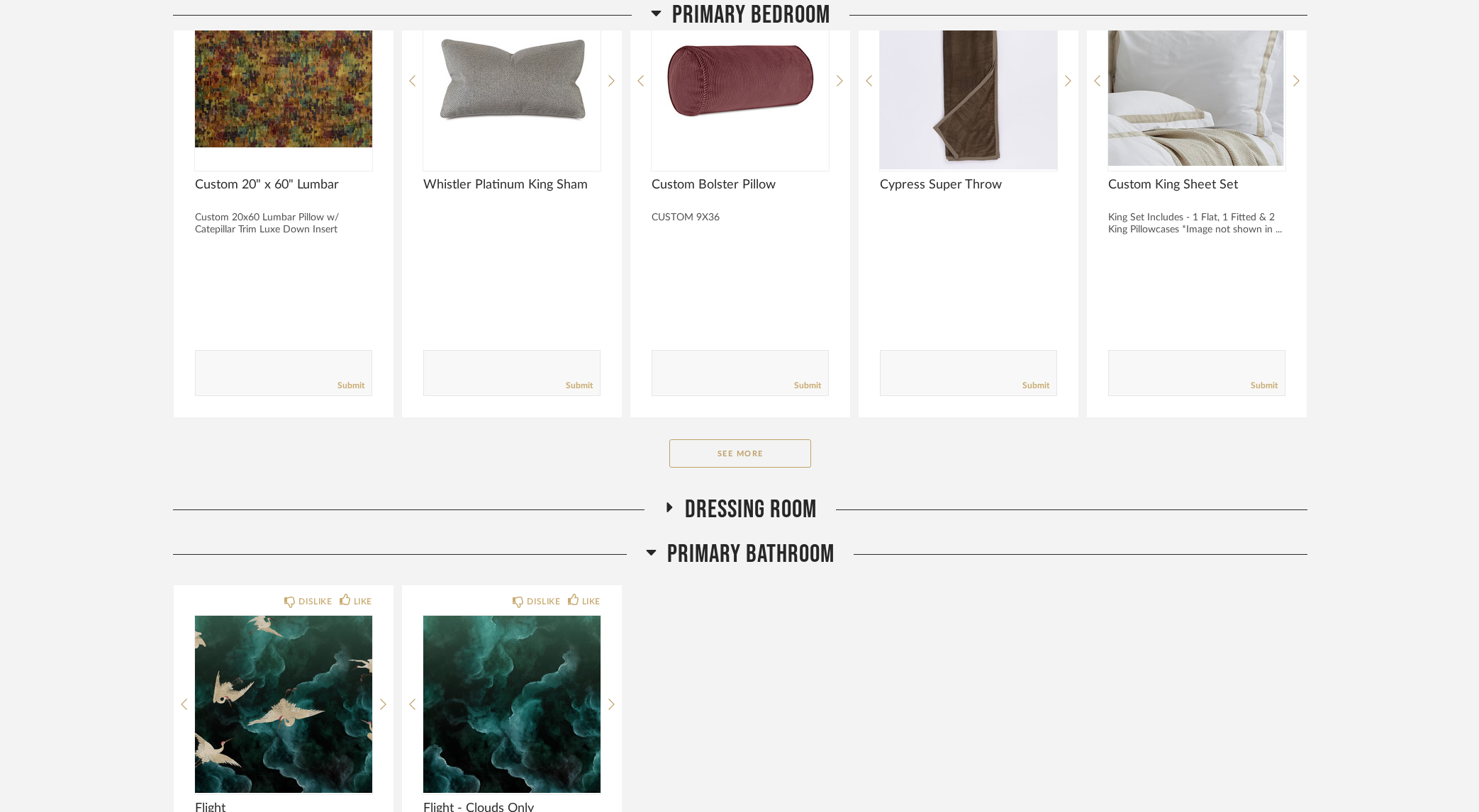
click at [649, 552] on icon at bounding box center [651, 553] width 10 height 6
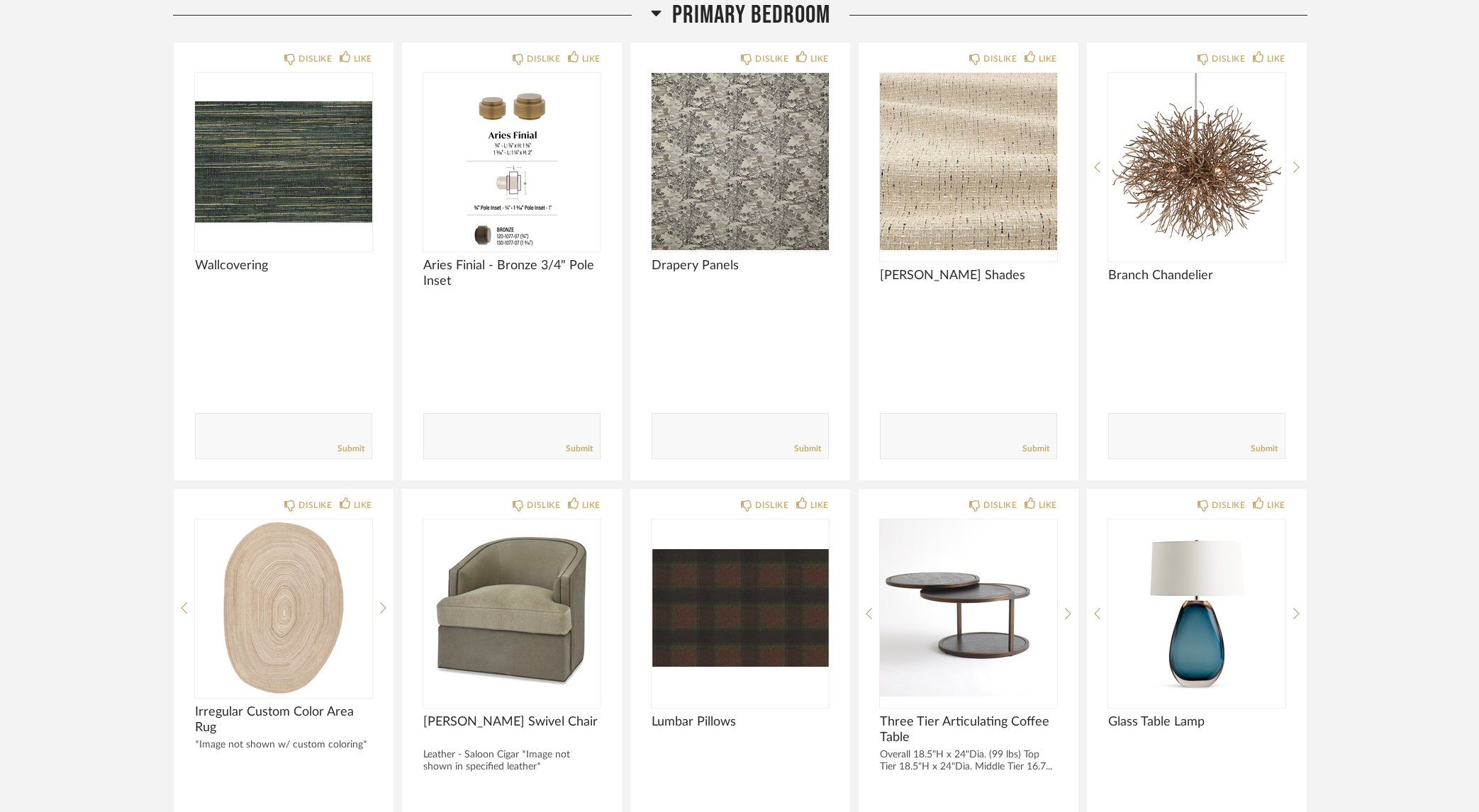
scroll to position [0, 0]
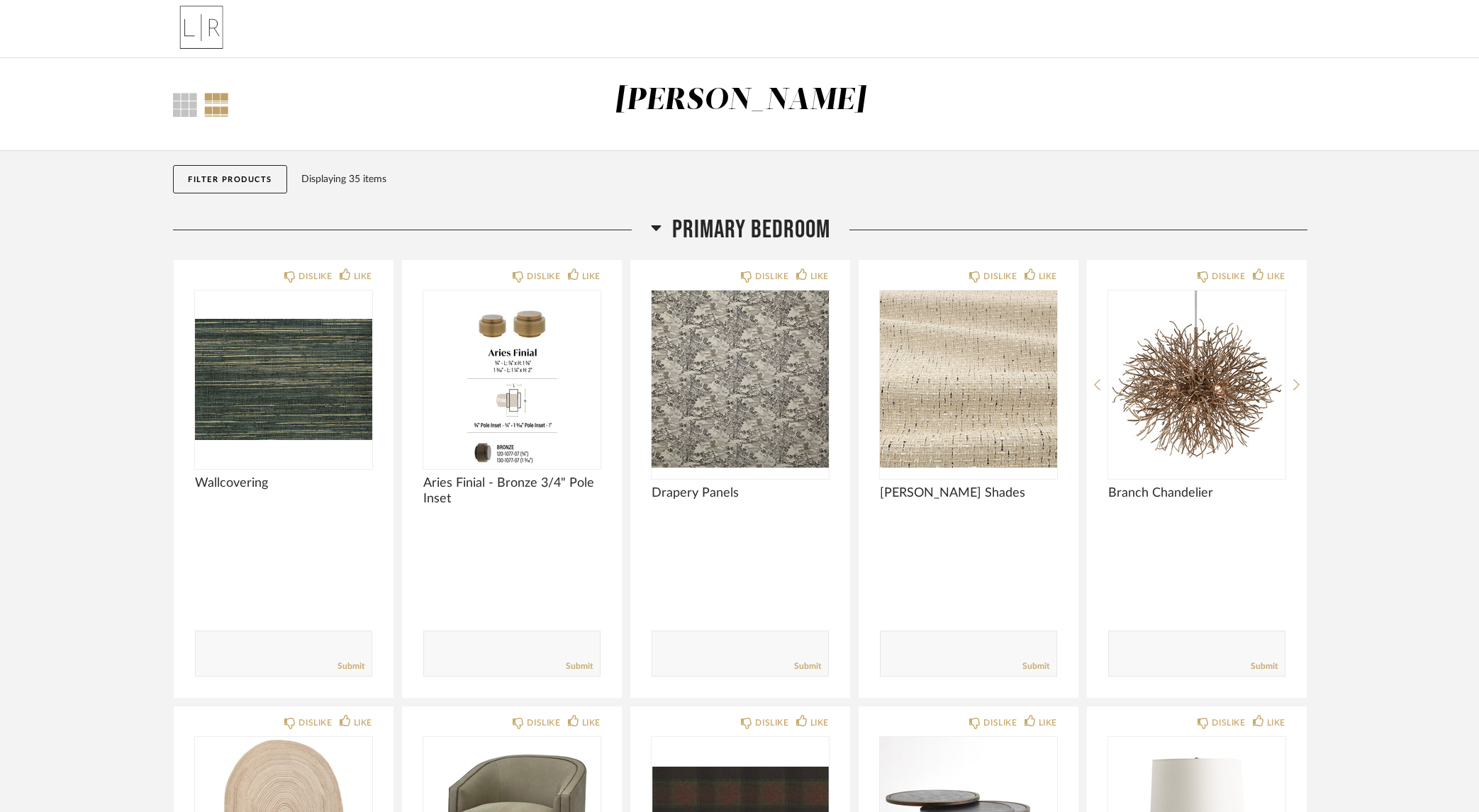
click at [660, 224] on icon at bounding box center [656, 227] width 11 height 17
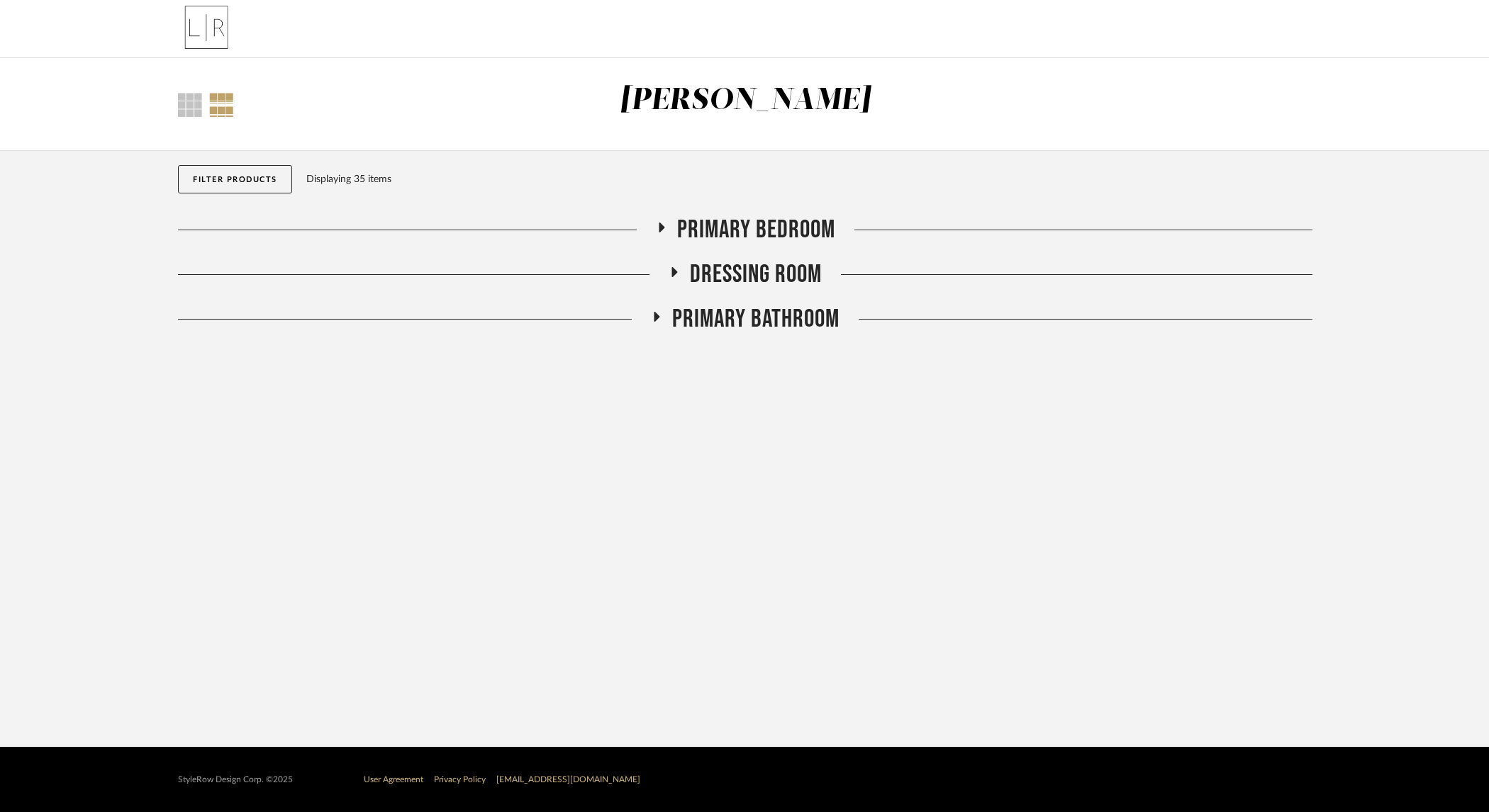
click at [657, 226] on icon at bounding box center [661, 228] width 17 height 11
